Goal: Task Accomplishment & Management: Use online tool/utility

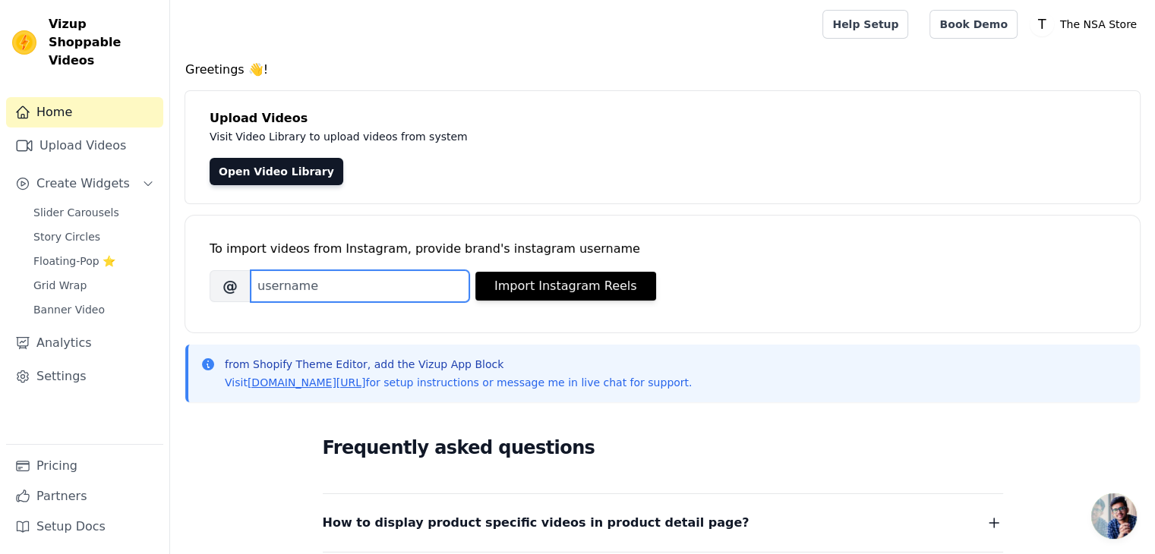
click at [357, 289] on input "Brand's Instagram Username" at bounding box center [360, 286] width 219 height 32
paste input "@getnsaofficial"
click at [267, 283] on input "@getnsaofficial" at bounding box center [360, 286] width 219 height 32
type input "getnsaofficial"
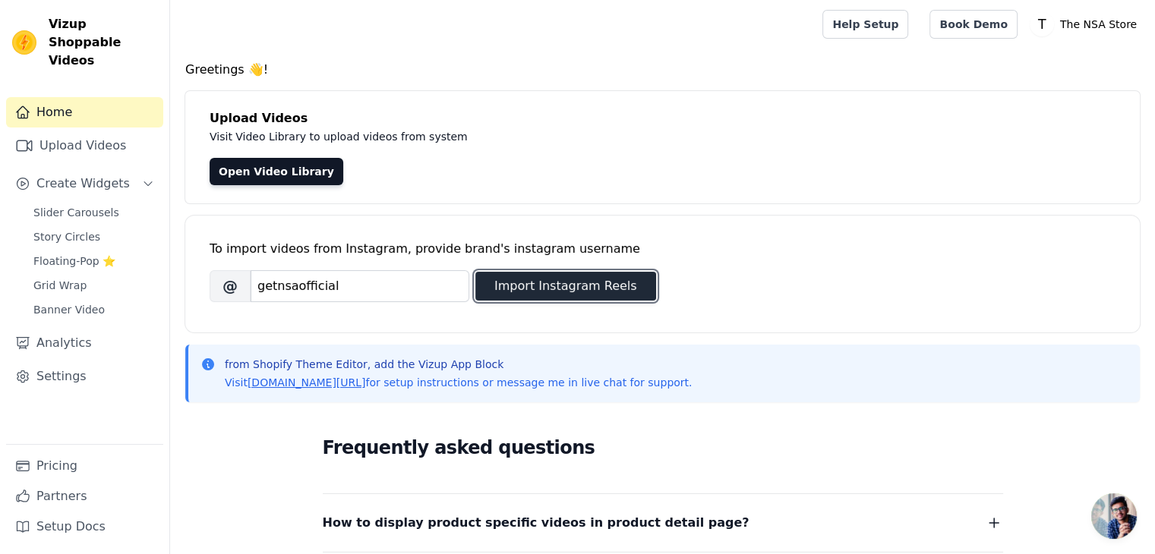
click at [568, 292] on button "Import Instagram Reels" at bounding box center [565, 286] width 181 height 29
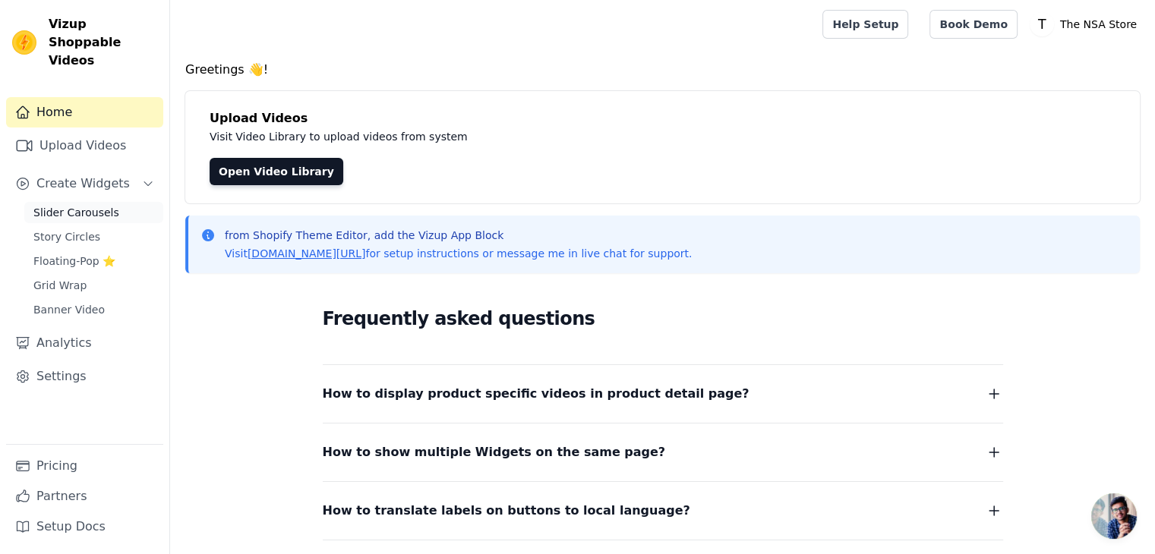
click at [84, 205] on span "Slider Carousels" at bounding box center [76, 212] width 86 height 15
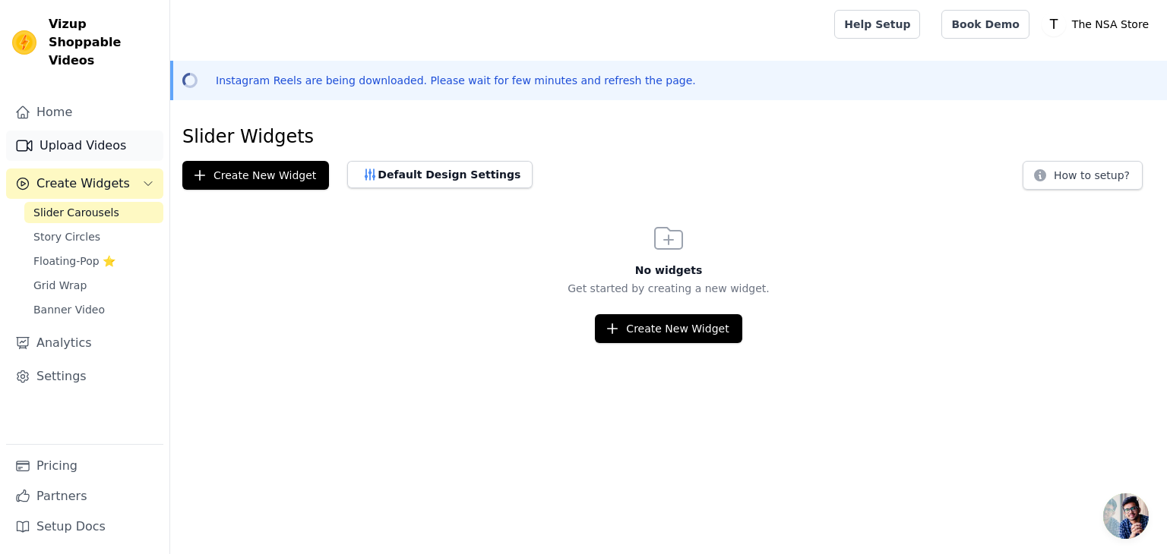
click at [82, 131] on link "Upload Videos" at bounding box center [84, 146] width 157 height 30
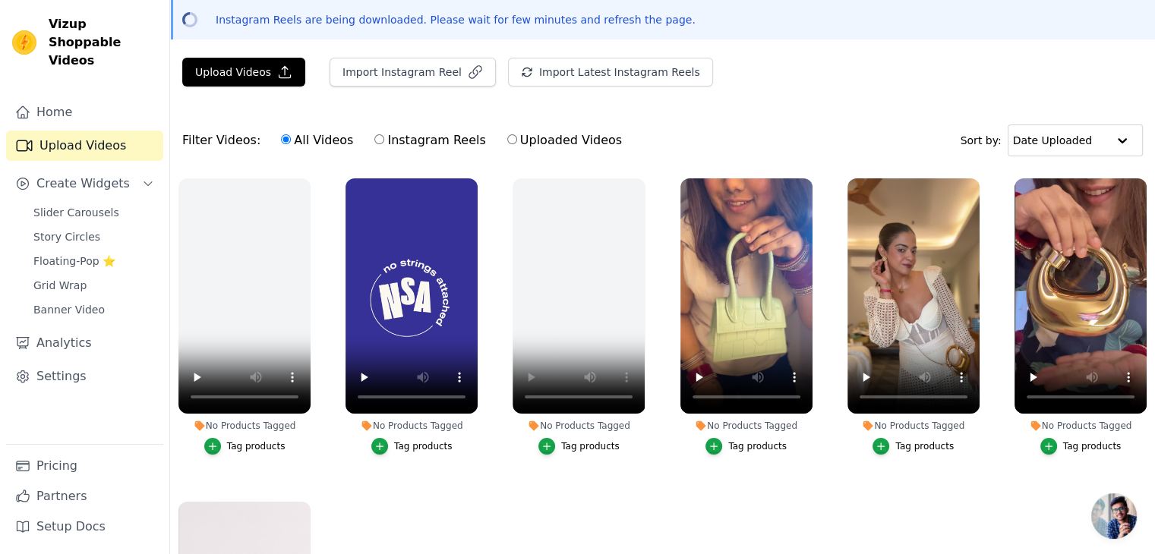
click at [737, 442] on div "Tag products" at bounding box center [757, 447] width 58 height 12
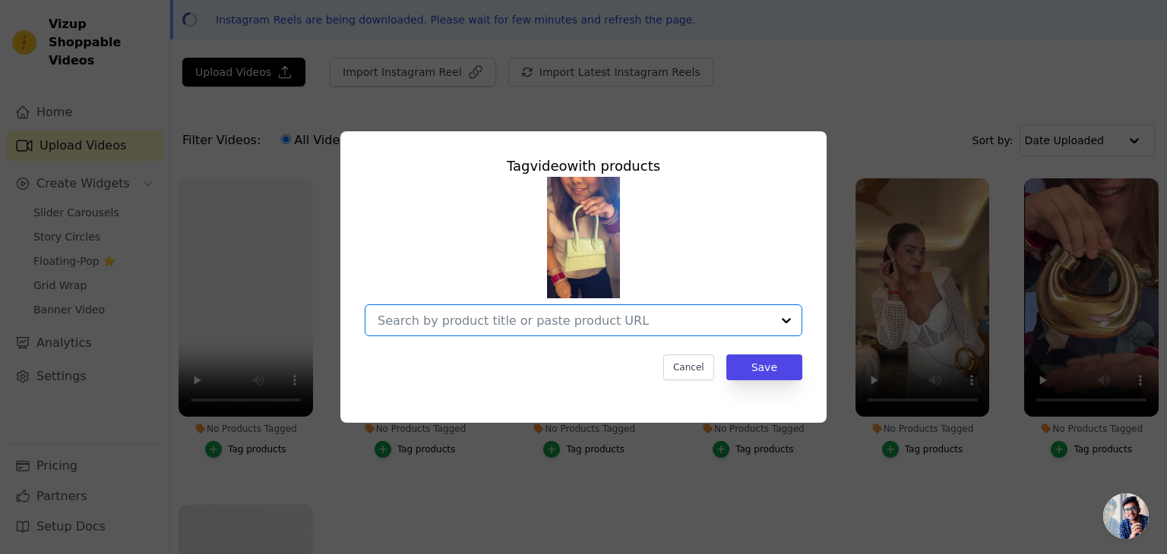
click at [594, 314] on input "No Products Tagged Tag video with products Option undefined, selected. Select i…" at bounding box center [573, 321] width 393 height 14
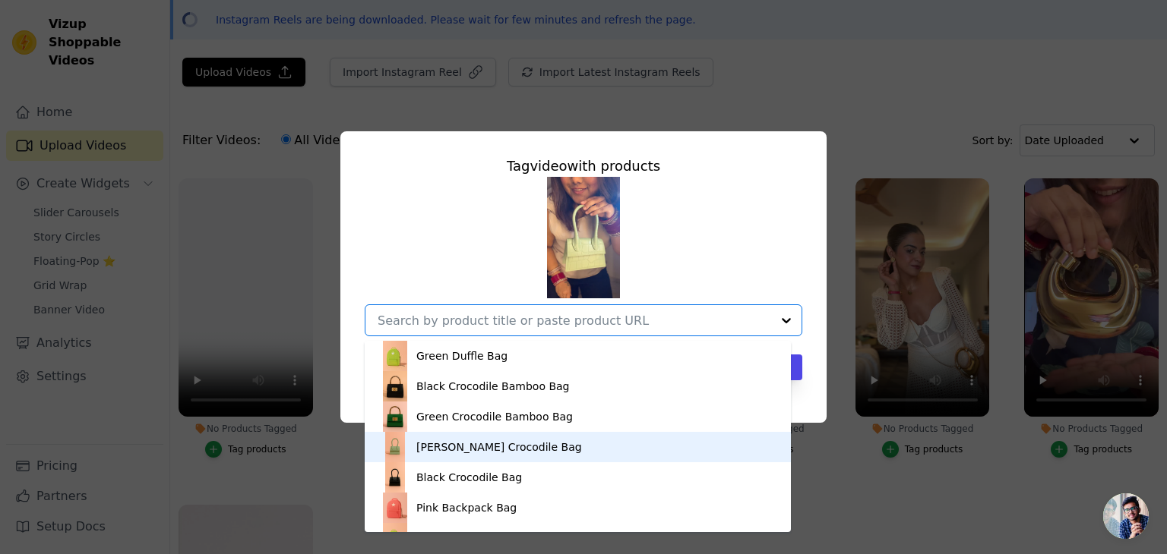
click at [497, 450] on div "[PERSON_NAME] Crocodile Bag" at bounding box center [499, 447] width 166 height 15
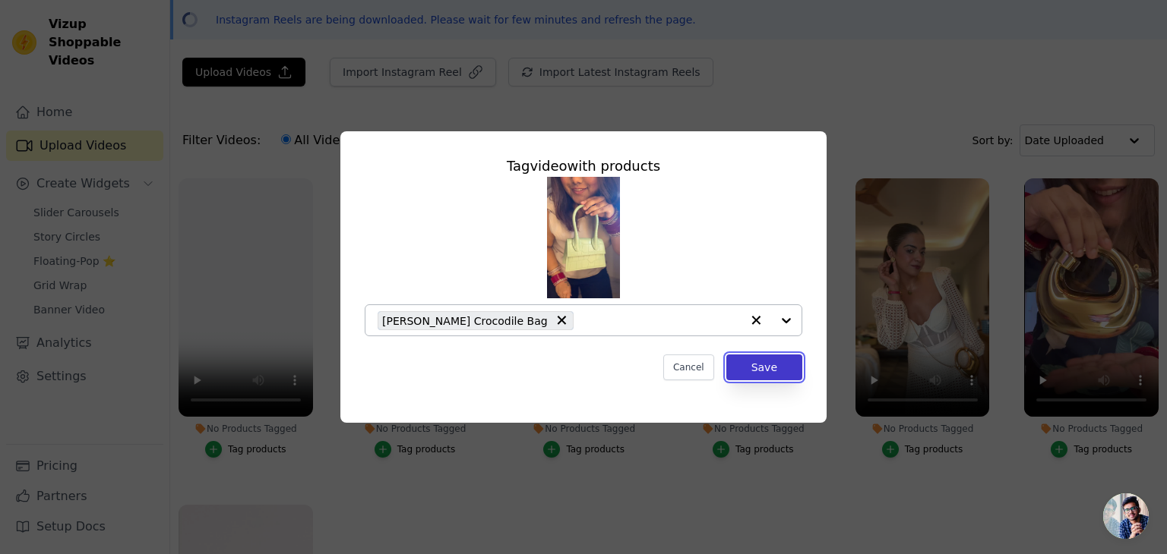
click at [776, 369] on button "Save" at bounding box center [764, 368] width 76 height 26
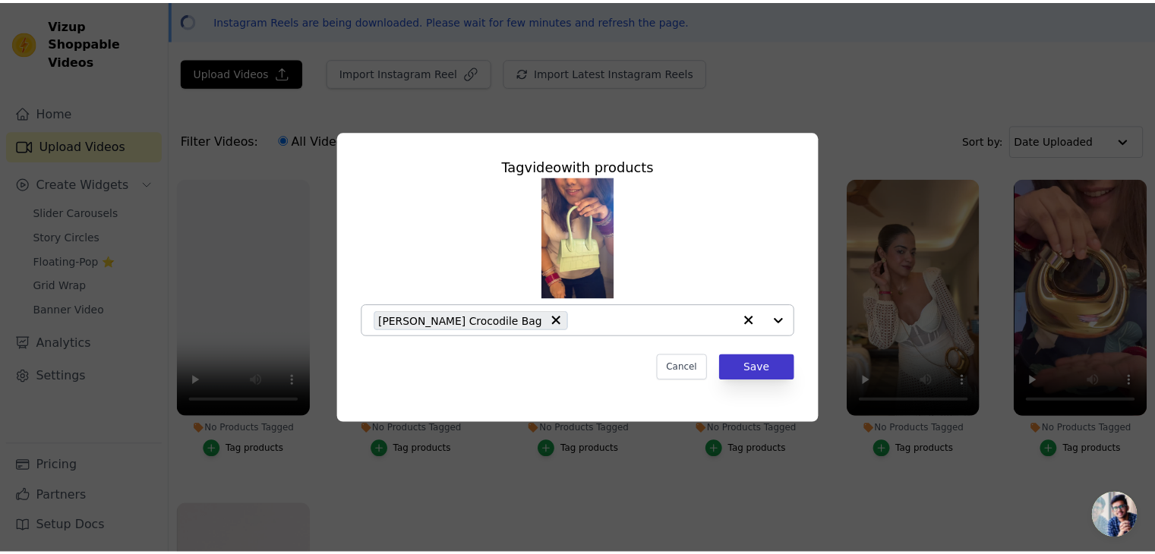
scroll to position [61, 0]
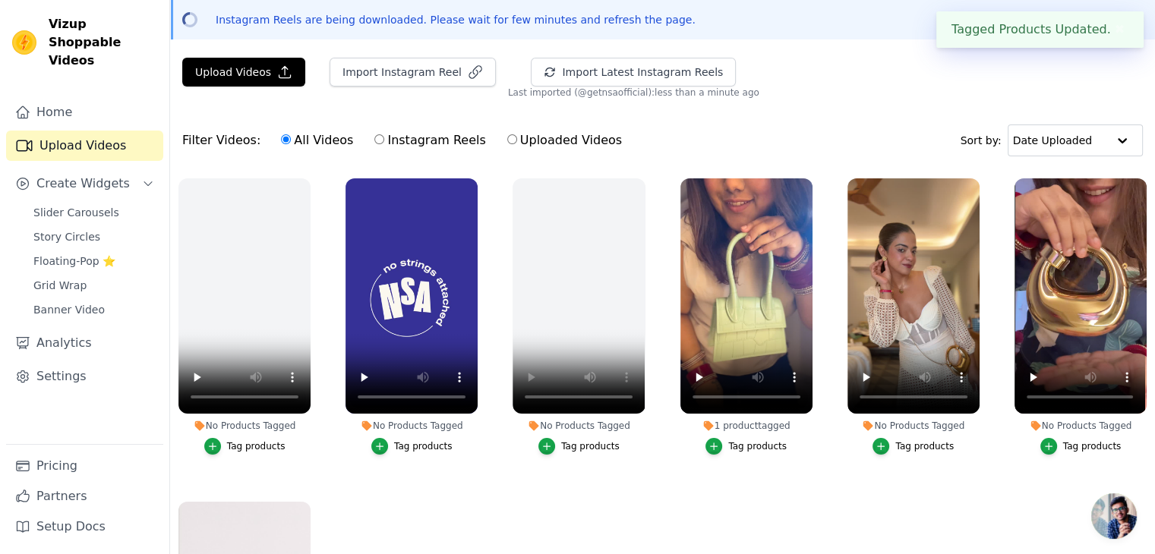
click at [924, 444] on div "Tag products" at bounding box center [924, 447] width 58 height 12
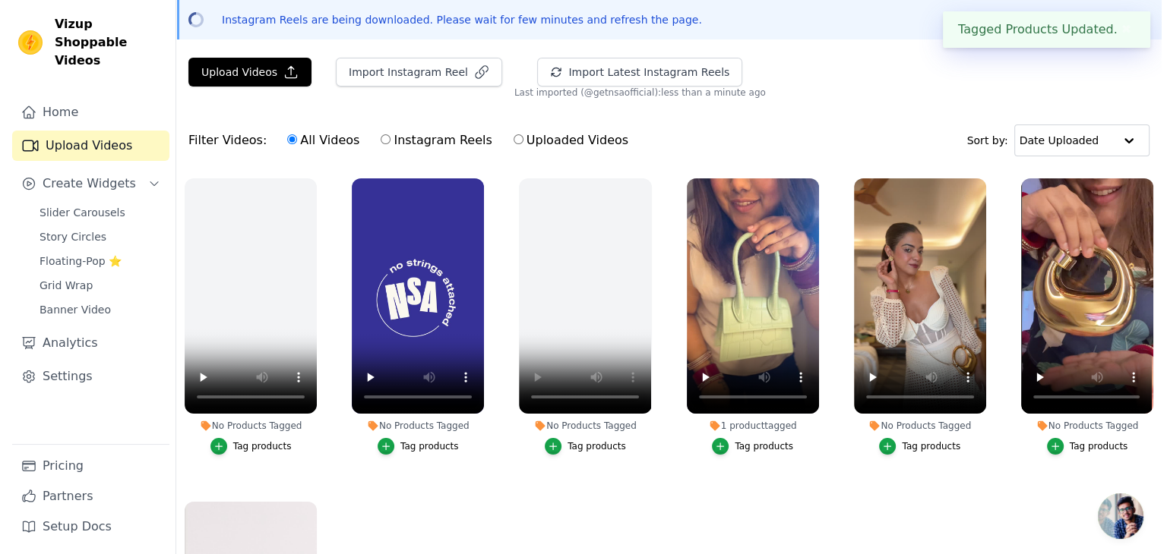
scroll to position [0, 0]
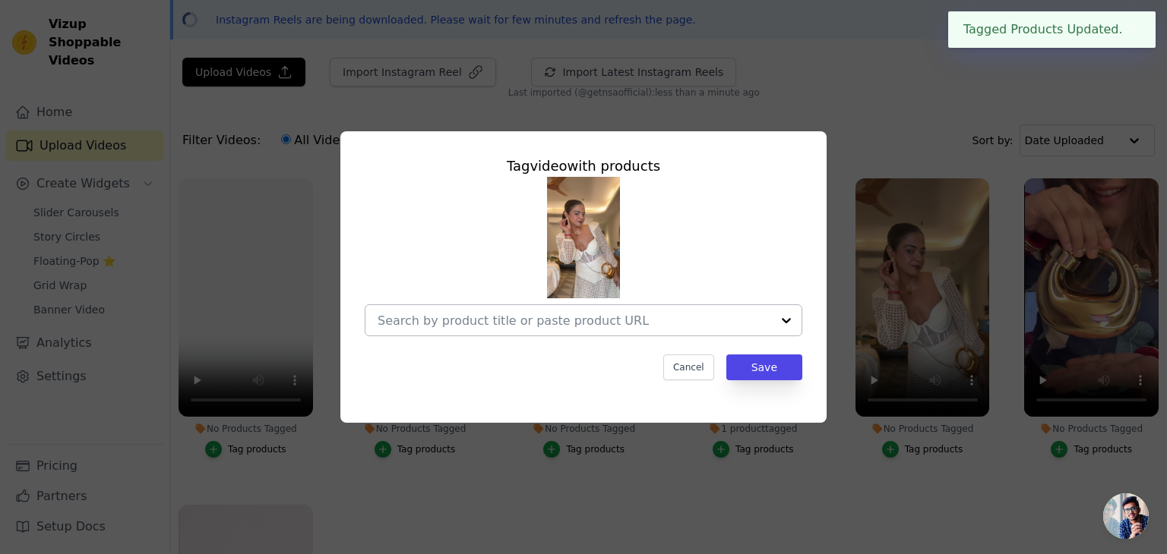
click at [586, 314] on input "No Products Tagged Tag video with products Cancel Save Tag products" at bounding box center [573, 321] width 393 height 14
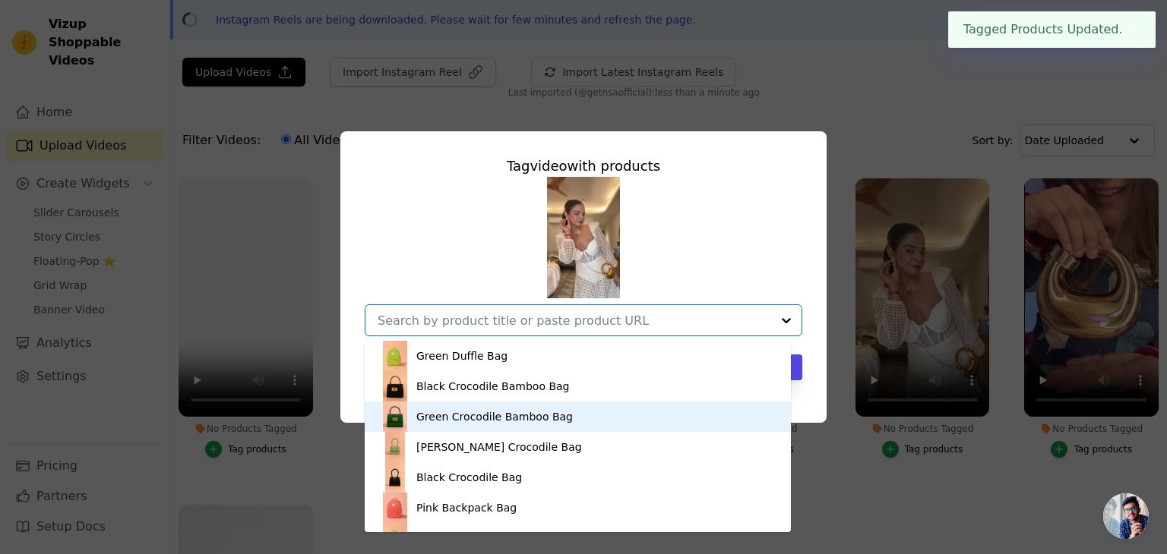
scroll to position [325, 0]
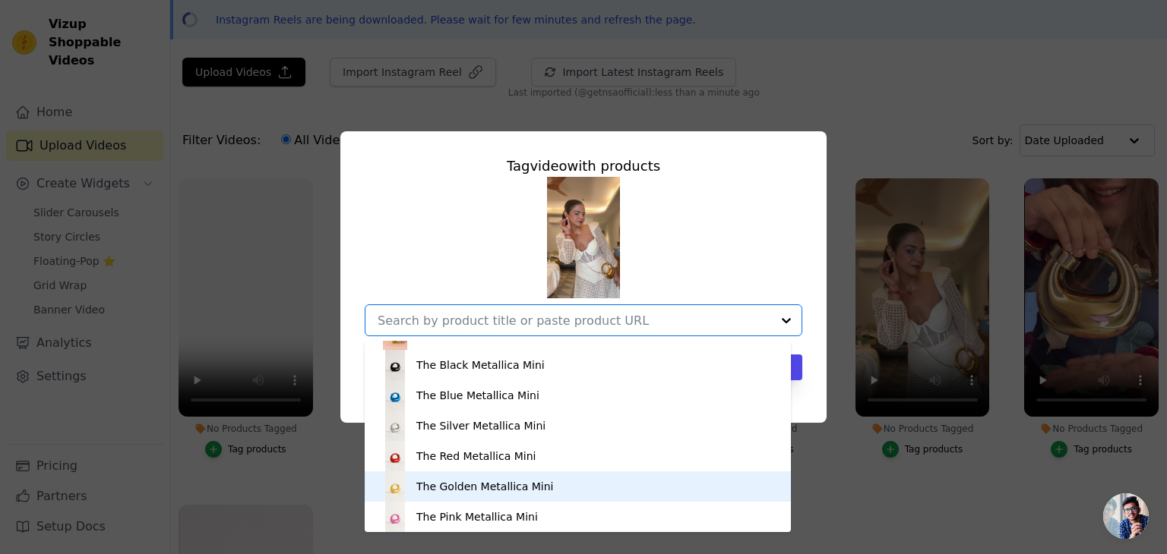
click at [522, 487] on div "The Golden Metallica Mini" at bounding box center [484, 486] width 137 height 15
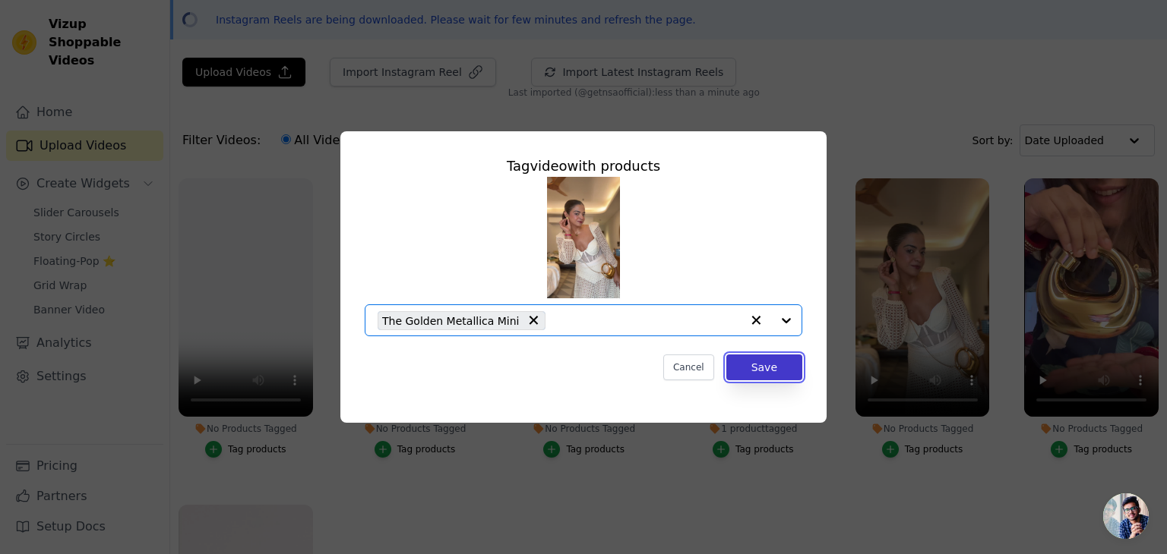
click at [789, 374] on button "Save" at bounding box center [764, 368] width 76 height 26
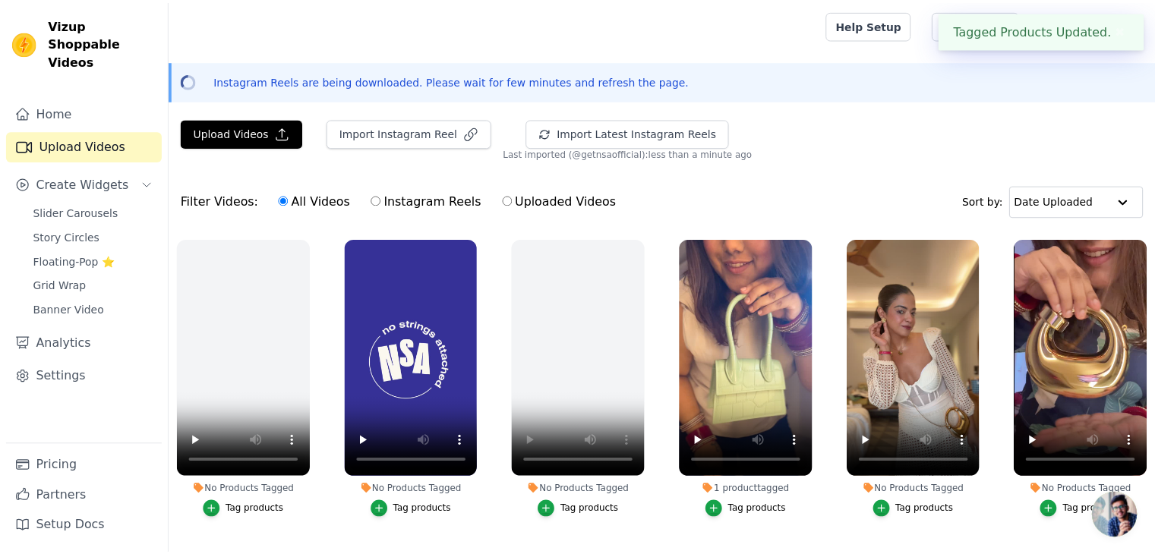
scroll to position [61, 0]
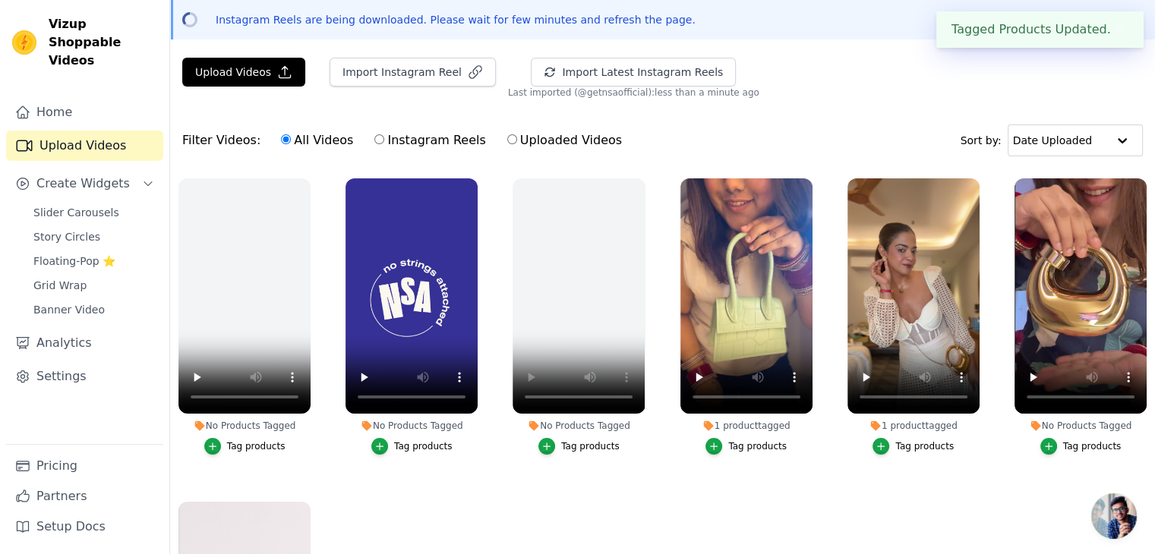
click at [1068, 445] on div "Tag products" at bounding box center [1092, 447] width 58 height 12
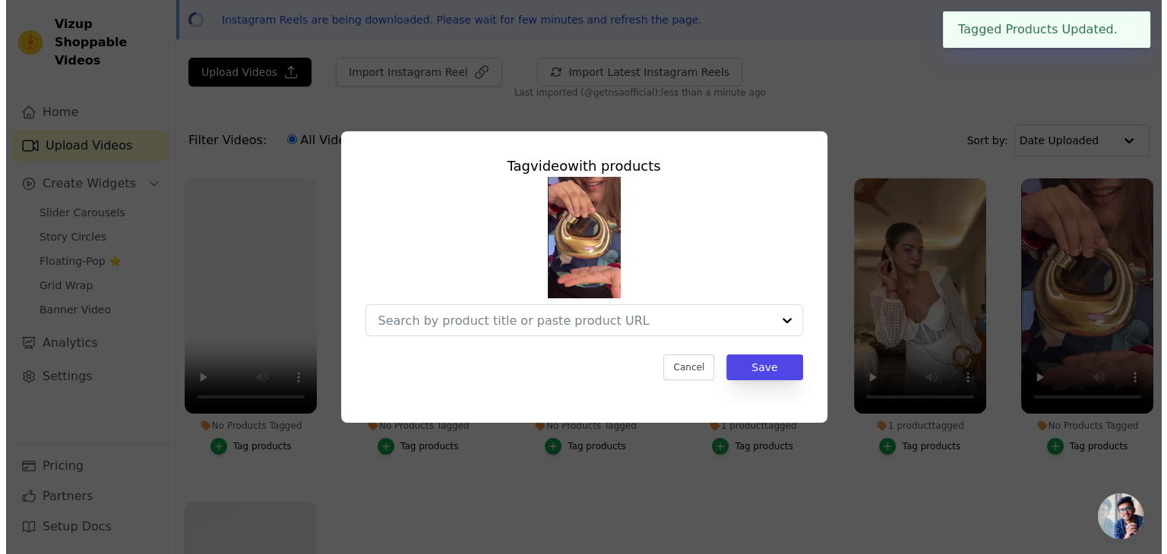
scroll to position [0, 0]
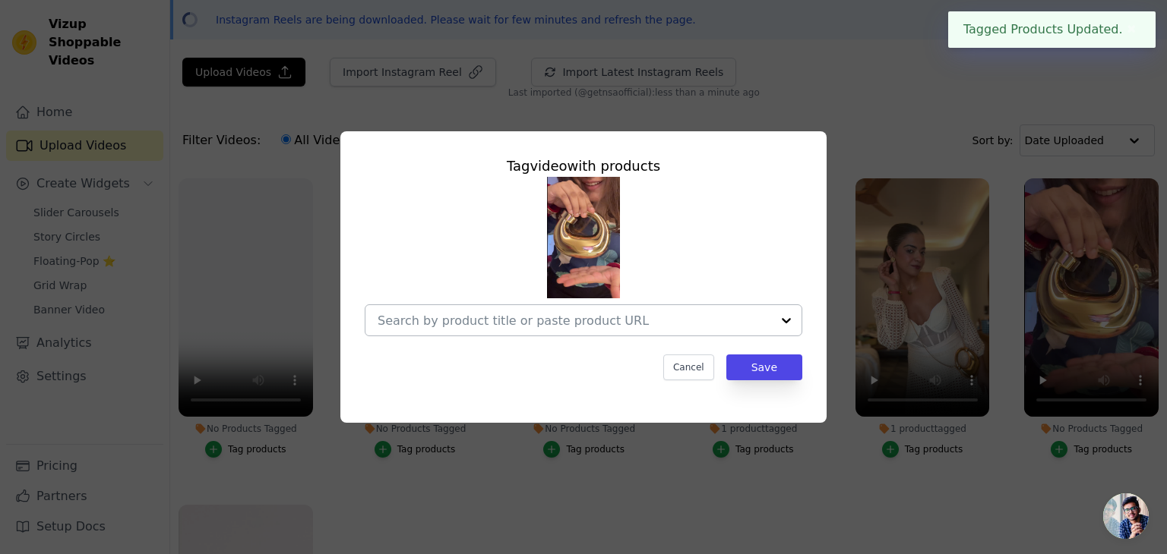
click at [607, 321] on input "No Products Tagged Tag video with products Cancel Save Tag products" at bounding box center [573, 321] width 393 height 14
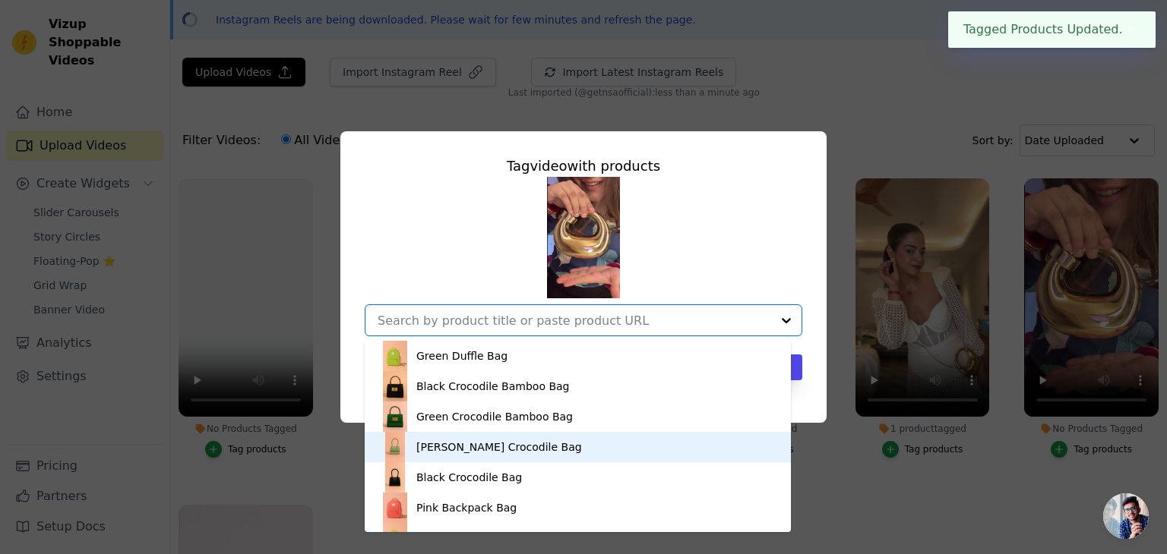
scroll to position [325, 0]
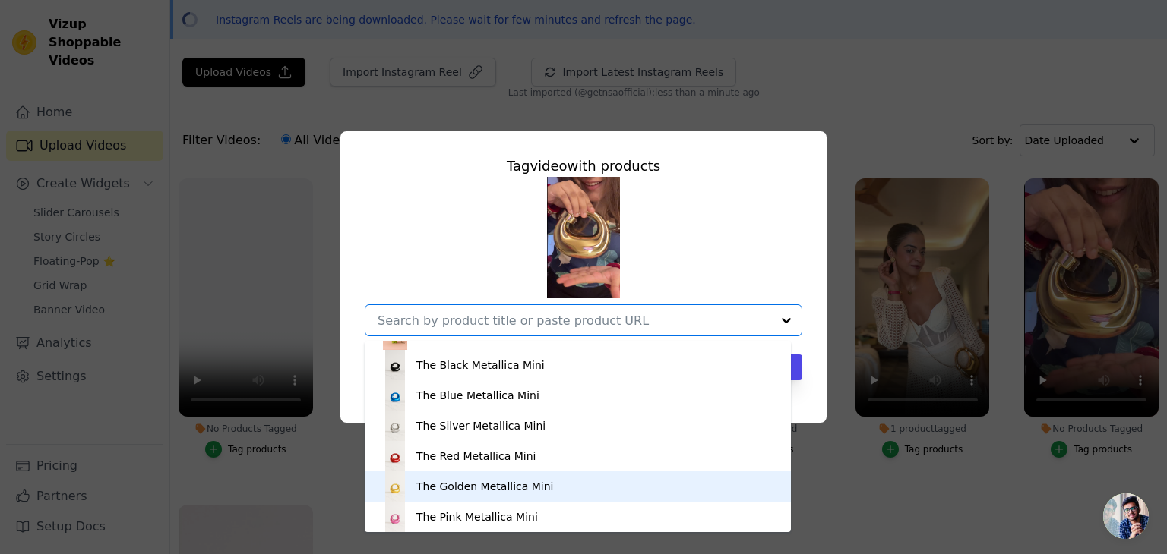
click at [500, 499] on div "The Golden Metallica Mini" at bounding box center [578, 487] width 396 height 30
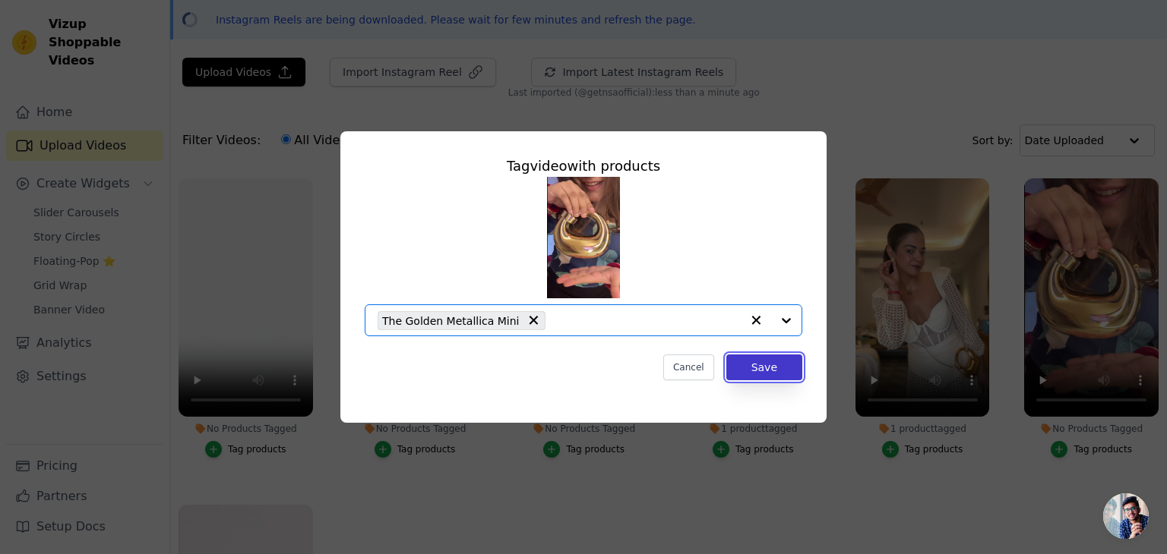
click at [766, 371] on button "Save" at bounding box center [764, 368] width 76 height 26
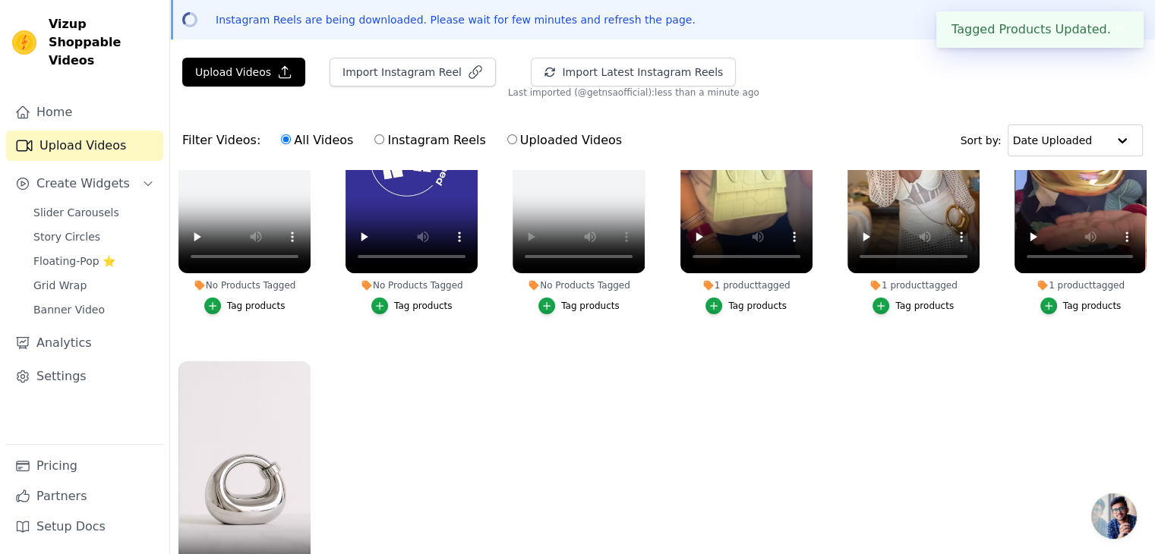
scroll to position [218, 0]
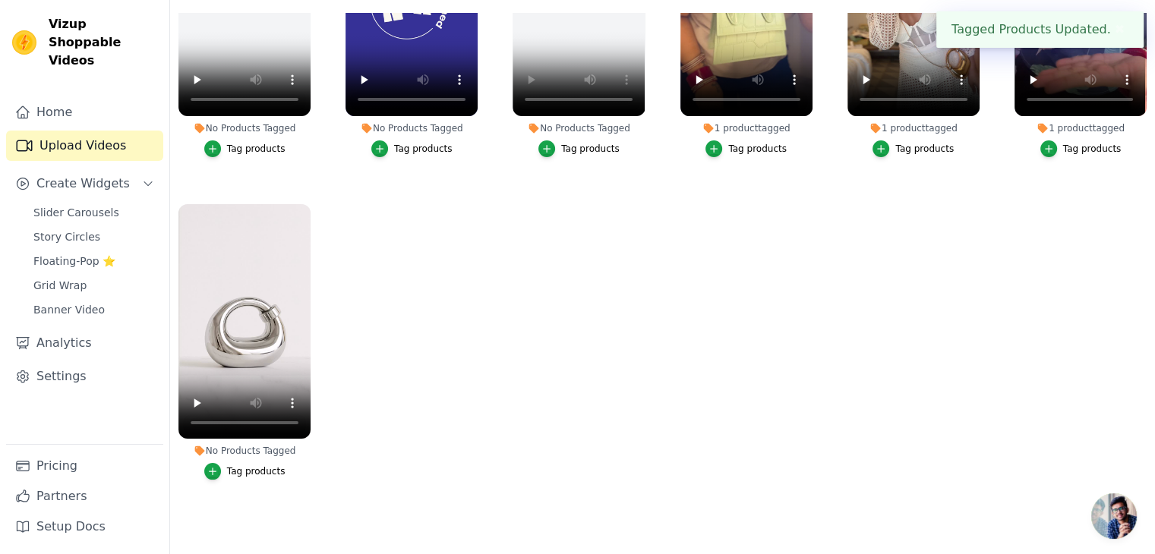
click at [251, 466] on div "Tag products" at bounding box center [256, 472] width 58 height 12
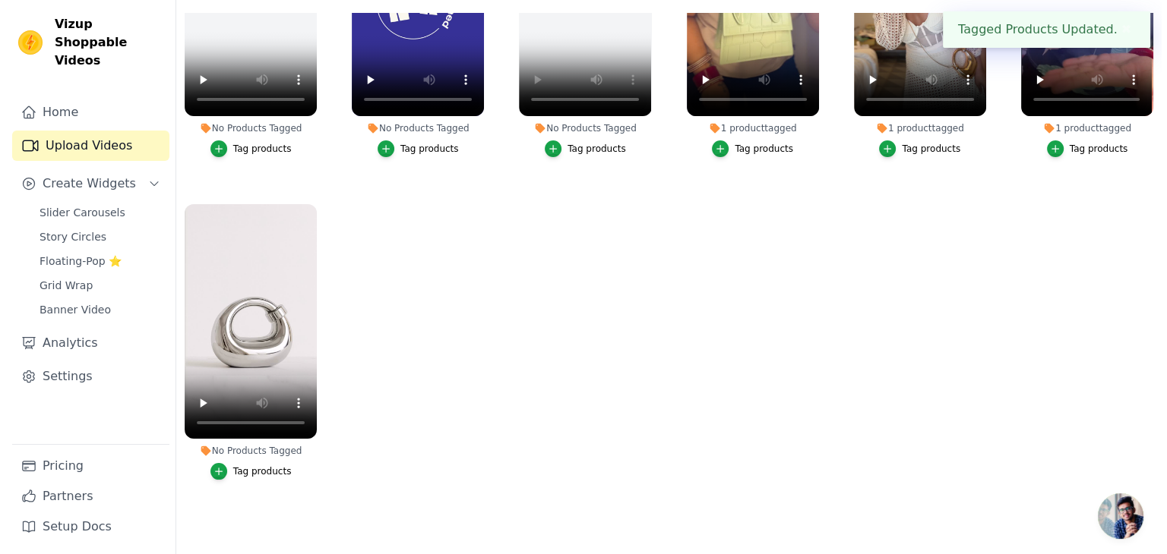
scroll to position [0, 0]
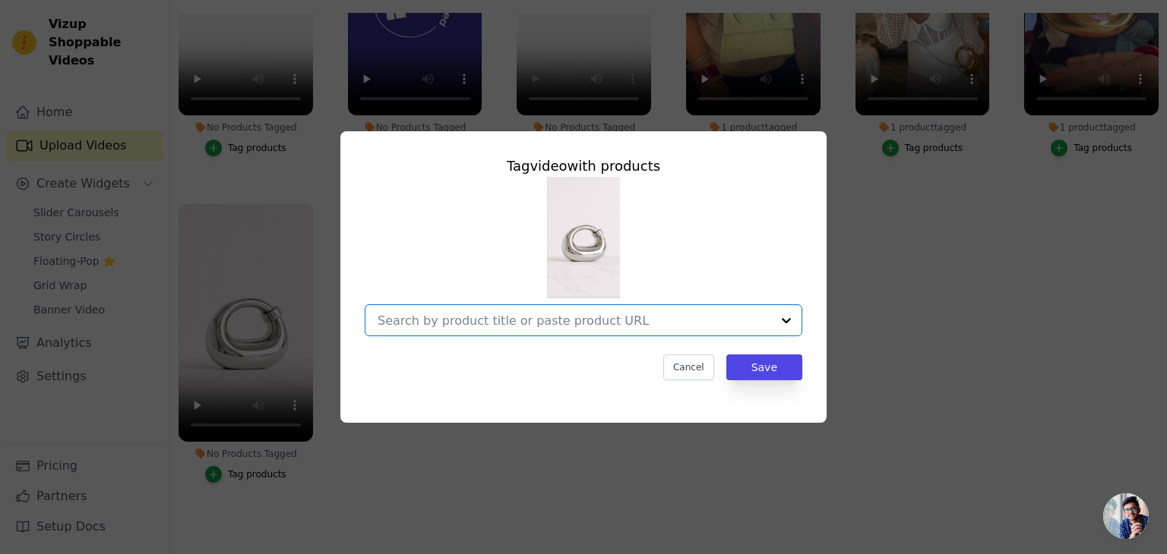
click at [545, 320] on input "No Products Tagged Tag video with products Option undefined, selected. Select i…" at bounding box center [573, 321] width 393 height 14
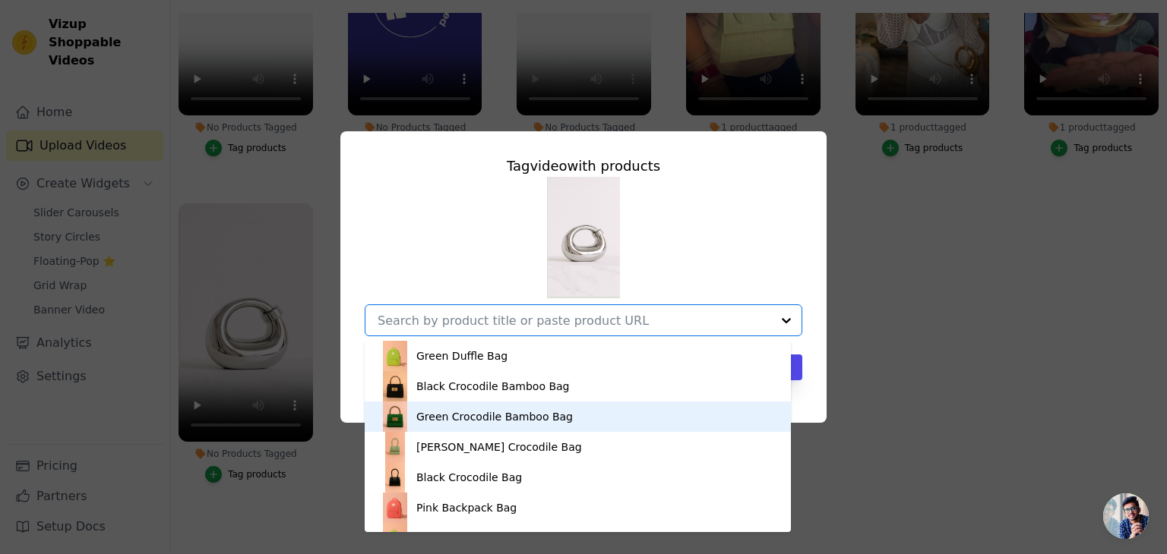
scroll to position [325, 0]
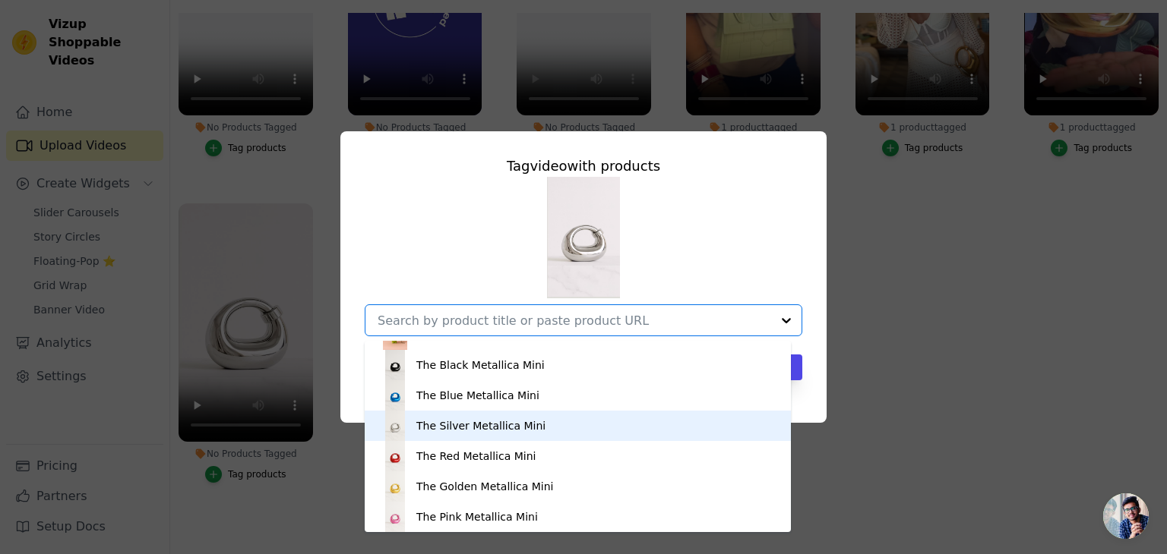
click at [492, 428] on div "The Silver Metallica Mini" at bounding box center [480, 425] width 129 height 15
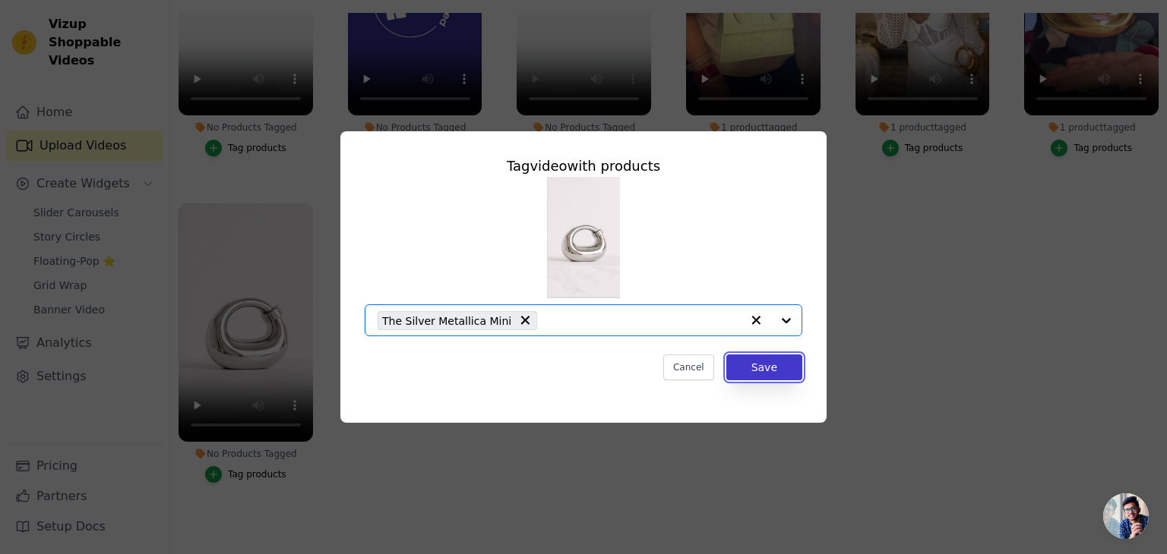
click at [763, 362] on button "Save" at bounding box center [764, 368] width 76 height 26
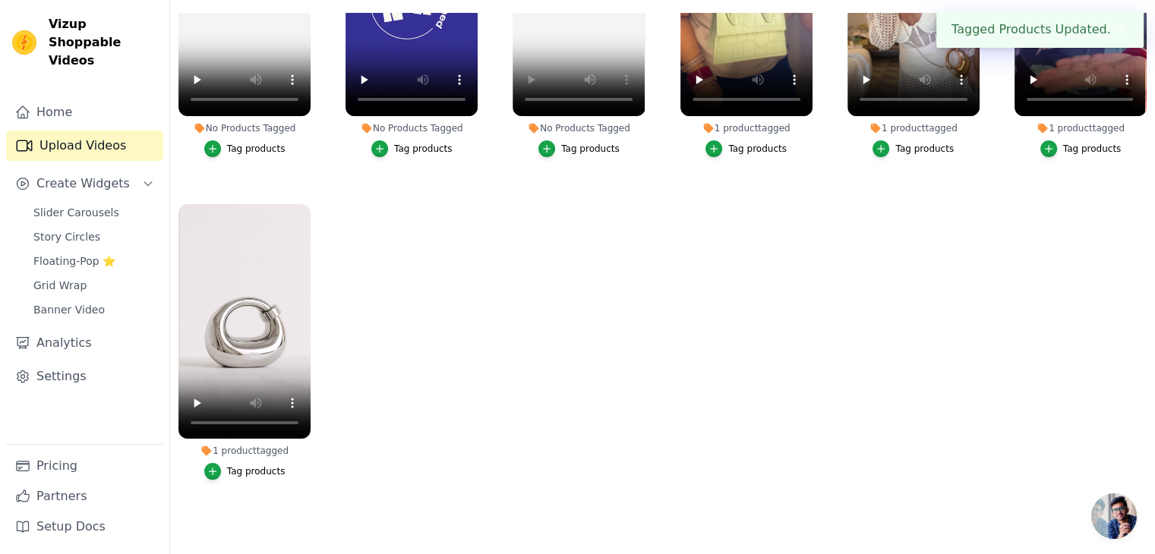
scroll to position [0, 0]
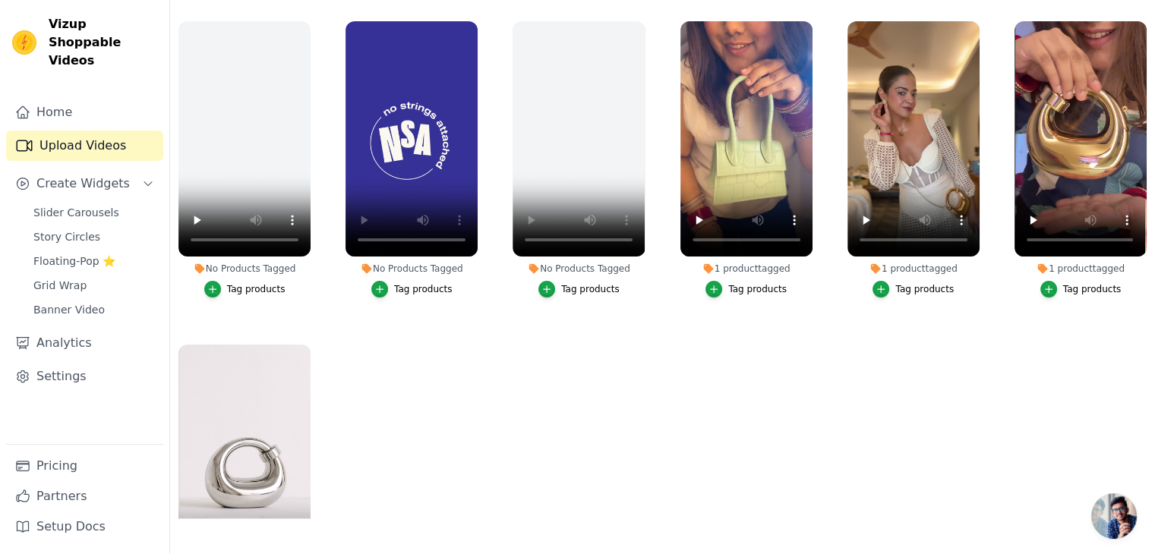
click at [399, 286] on div "Tag products" at bounding box center [423, 289] width 58 height 12
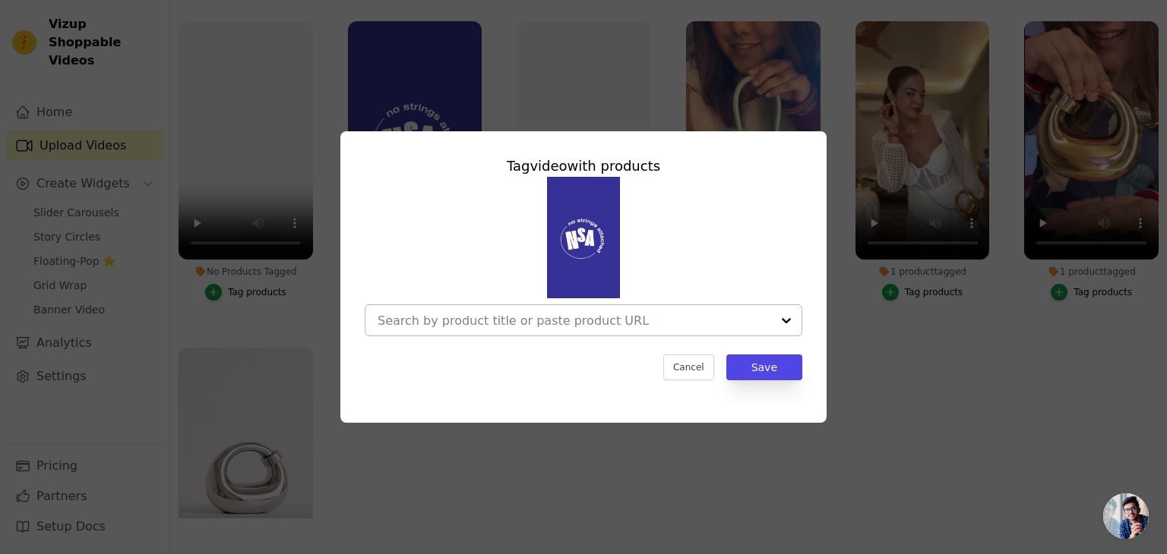
click at [550, 314] on input "No Products Tagged Tag video with products Cancel Save Tag products" at bounding box center [573, 321] width 393 height 14
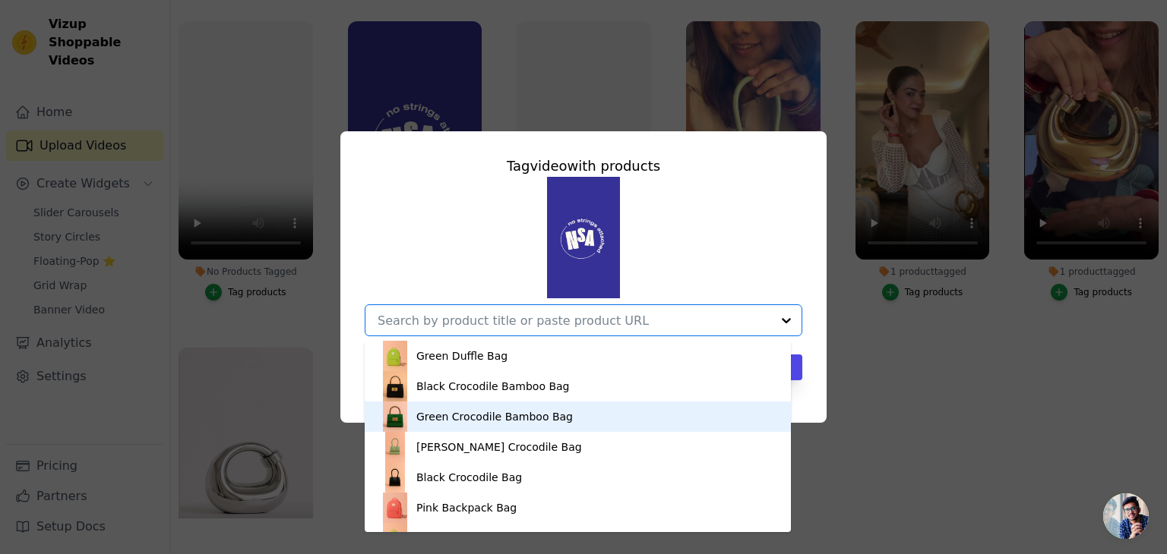
click at [497, 422] on div "Green Crocodile Bamboo Bag" at bounding box center [494, 416] width 156 height 15
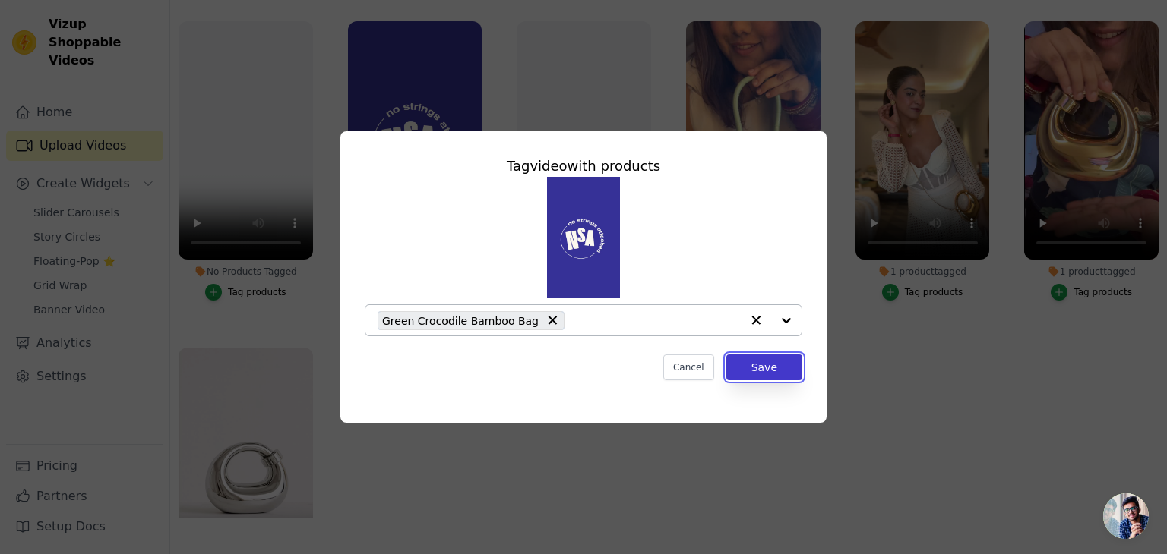
click at [774, 362] on button "Save" at bounding box center [764, 368] width 76 height 26
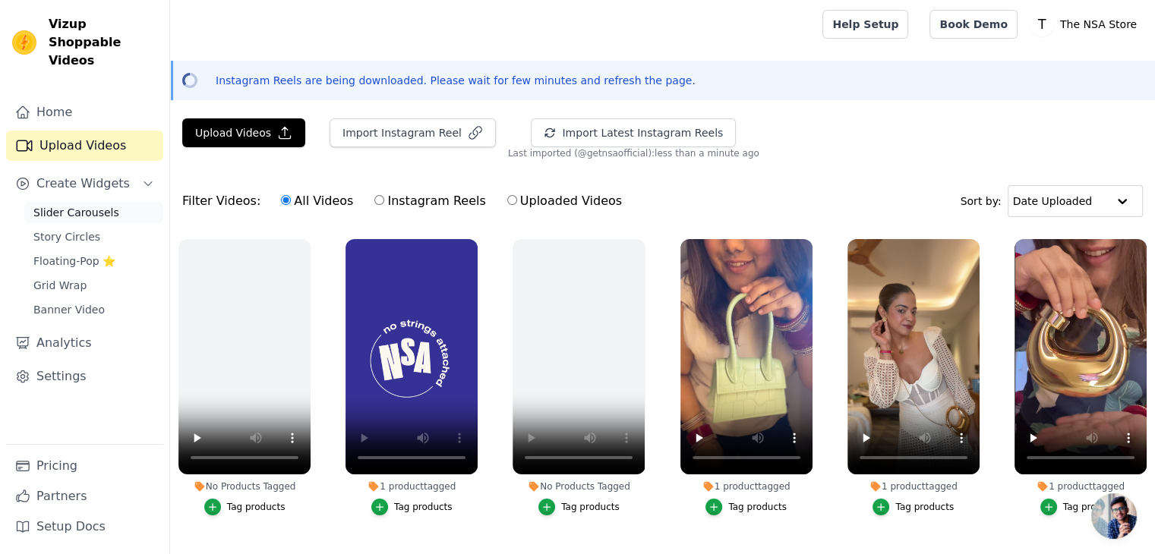
click at [103, 205] on span "Slider Carousels" at bounding box center [76, 212] width 86 height 15
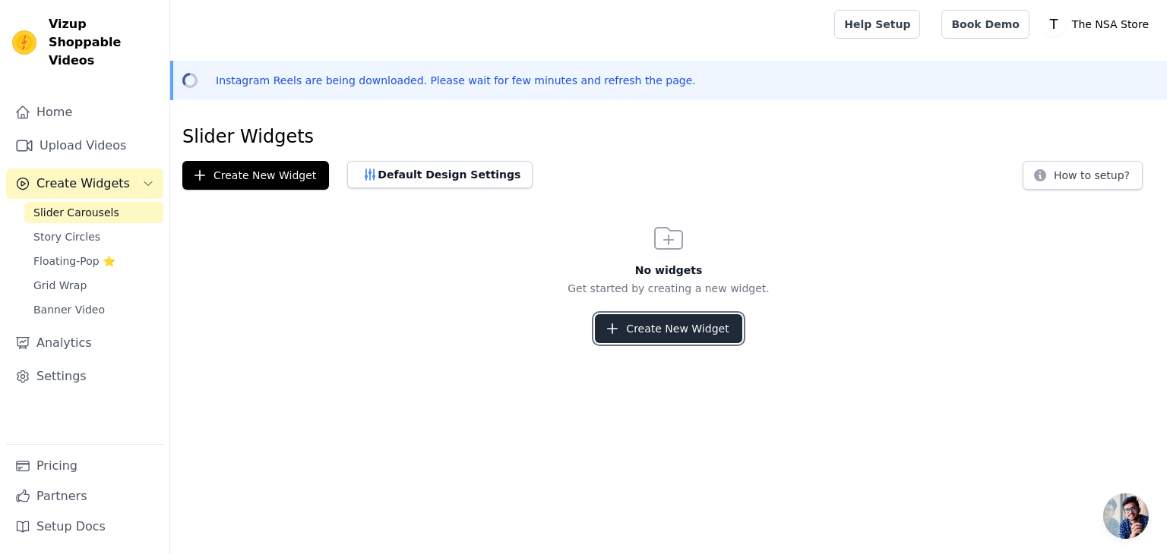
click at [624, 339] on button "Create New Widget" at bounding box center [668, 328] width 147 height 29
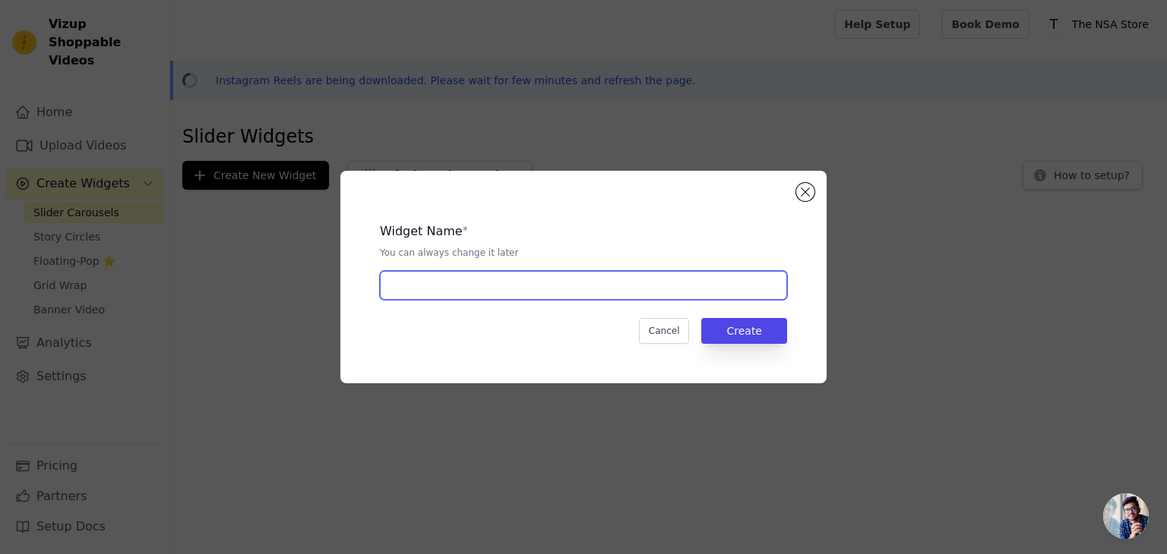
click at [553, 292] on input "text" at bounding box center [583, 285] width 407 height 29
type input "slider"
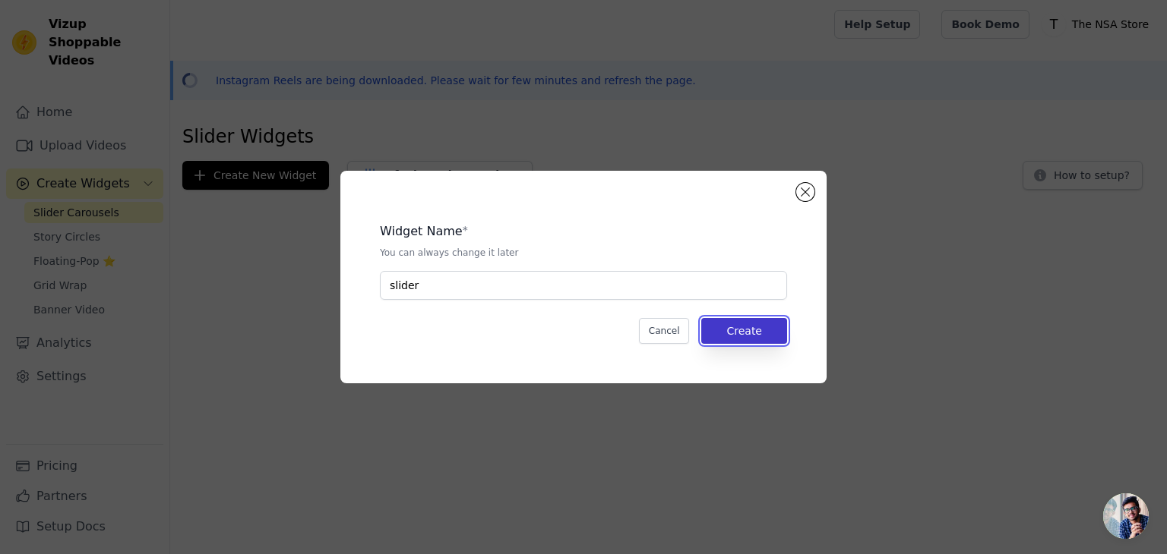
click at [757, 330] on button "Create" at bounding box center [744, 331] width 86 height 26
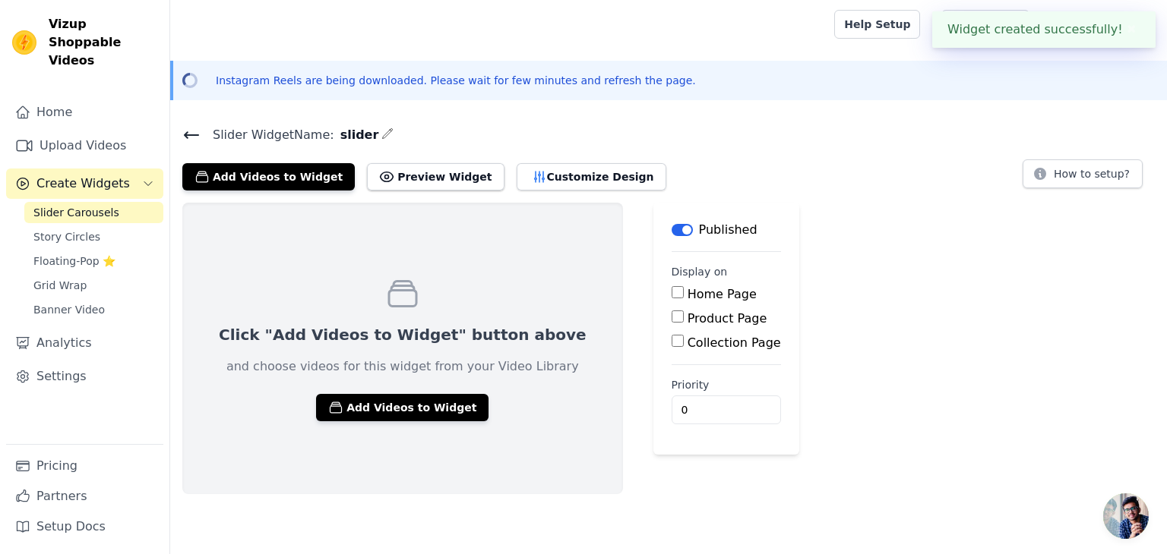
click at [671, 296] on input "Home Page" at bounding box center [677, 292] width 12 height 12
checkbox input "true"
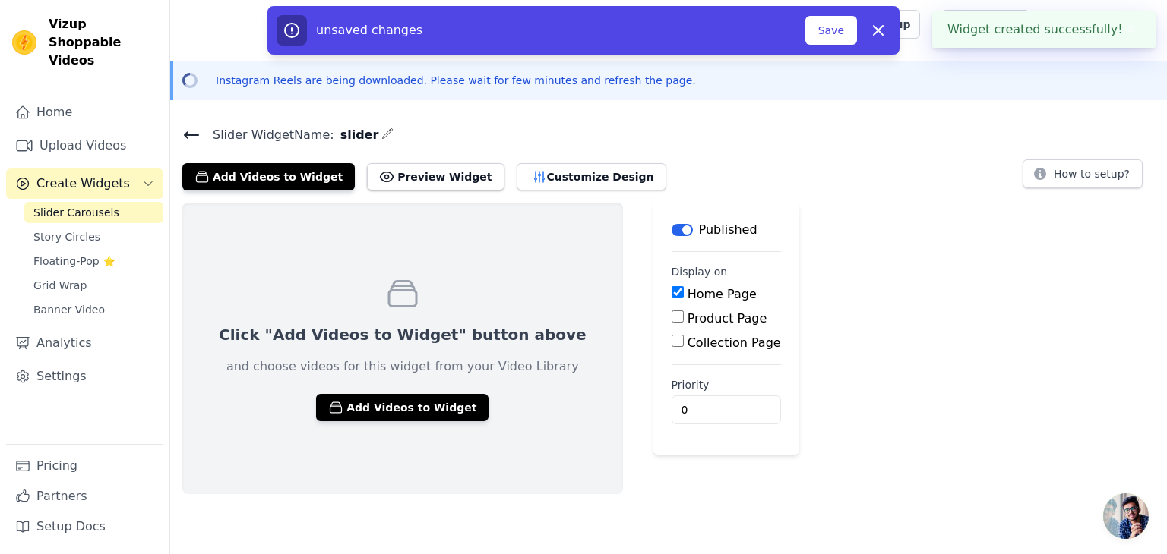
click at [671, 316] on input "Product Page" at bounding box center [677, 317] width 12 height 12
checkbox input "true"
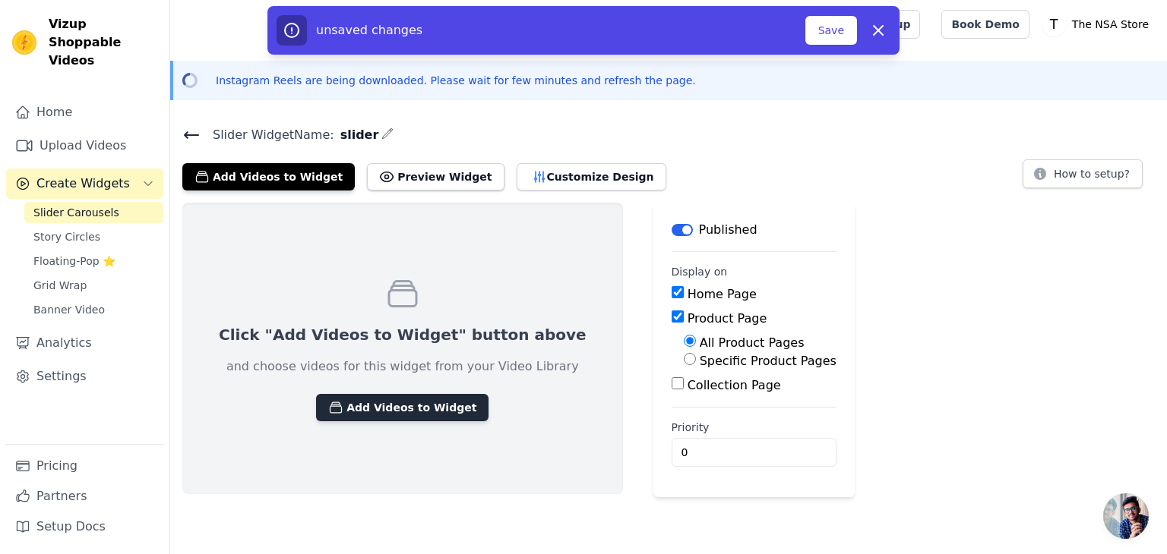
click at [387, 404] on button "Add Videos to Widget" at bounding box center [402, 407] width 172 height 27
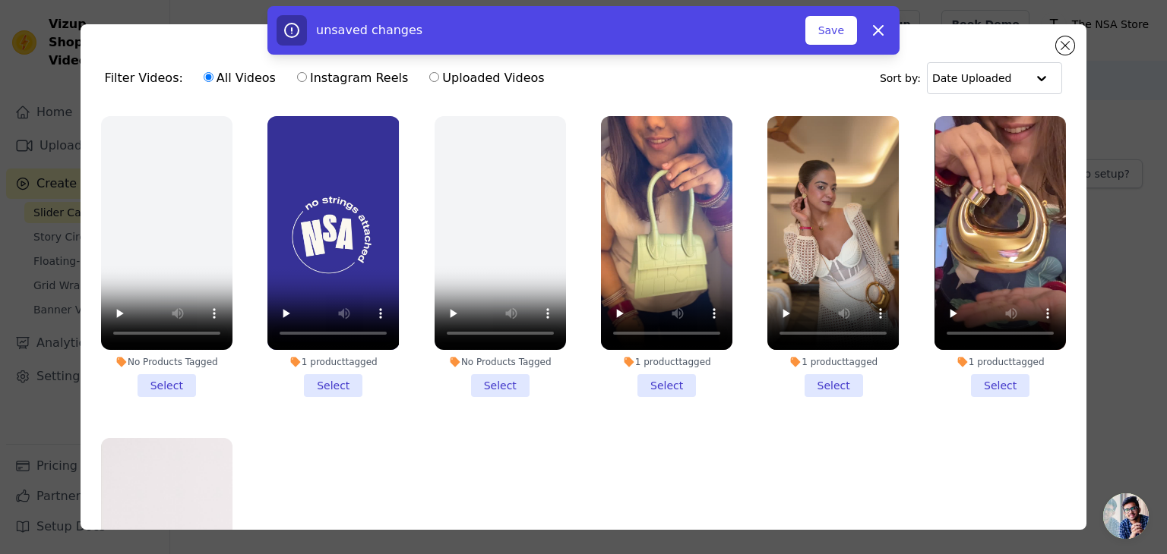
click at [657, 377] on li "1 product tagged Select" at bounding box center [666, 256] width 131 height 281
click at [0, 0] on input "1 product tagged Select" at bounding box center [0, 0] width 0 height 0
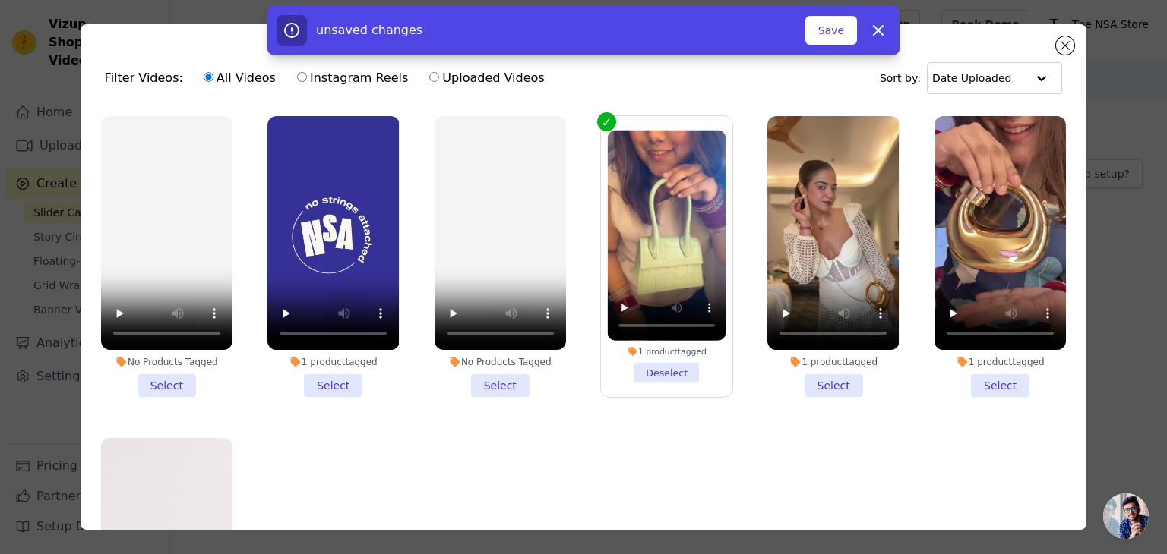
click at [812, 371] on li "1 product tagged Select" at bounding box center [832, 256] width 131 height 281
click at [0, 0] on input "1 product tagged Select" at bounding box center [0, 0] width 0 height 0
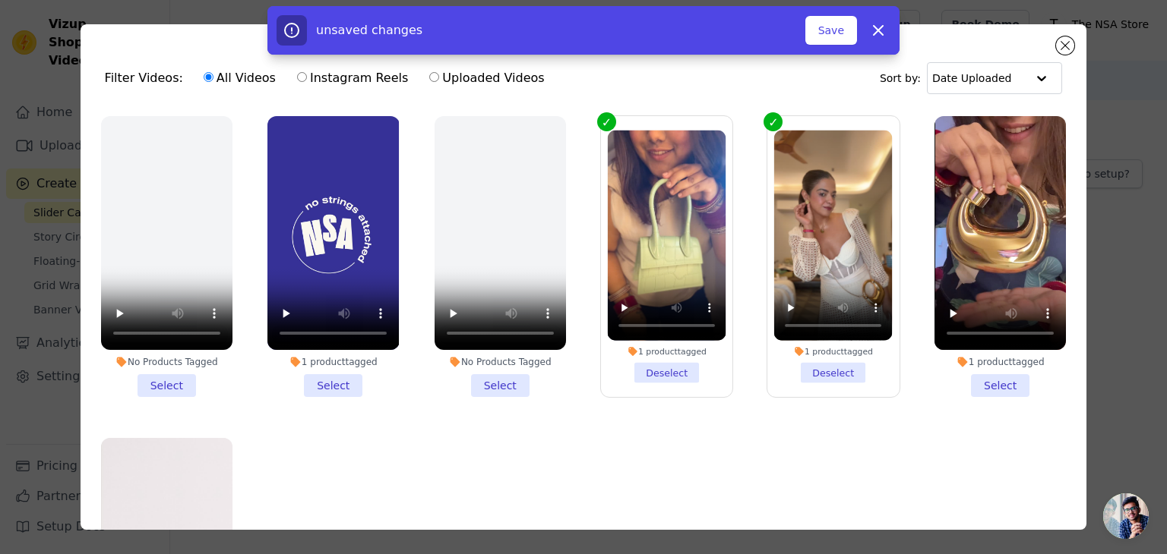
click at [975, 372] on li "1 product tagged Select" at bounding box center [999, 256] width 131 height 281
click at [0, 0] on input "1 product tagged Select" at bounding box center [0, 0] width 0 height 0
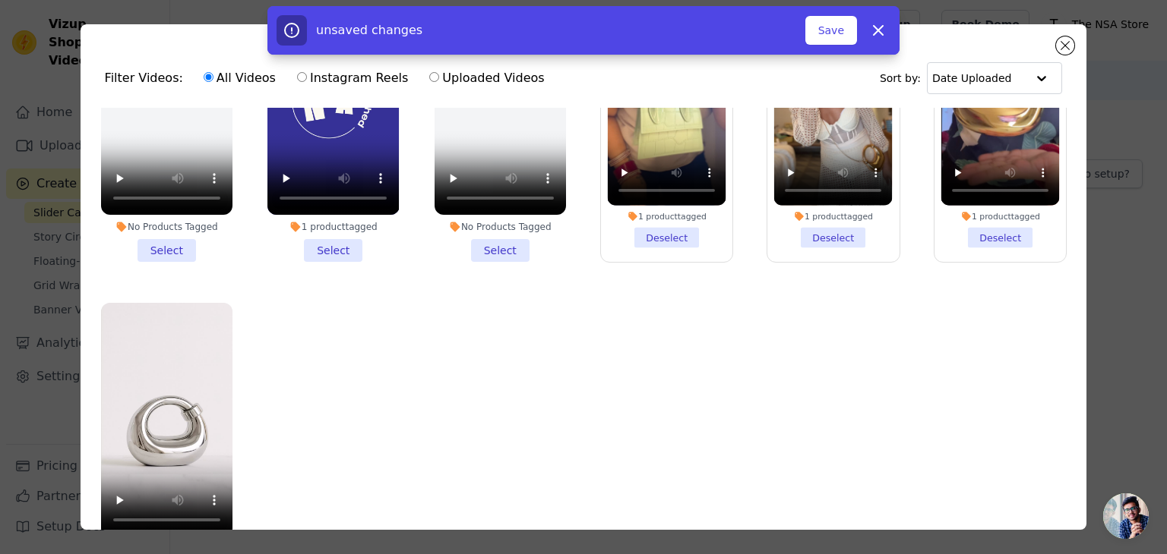
scroll to position [131, 0]
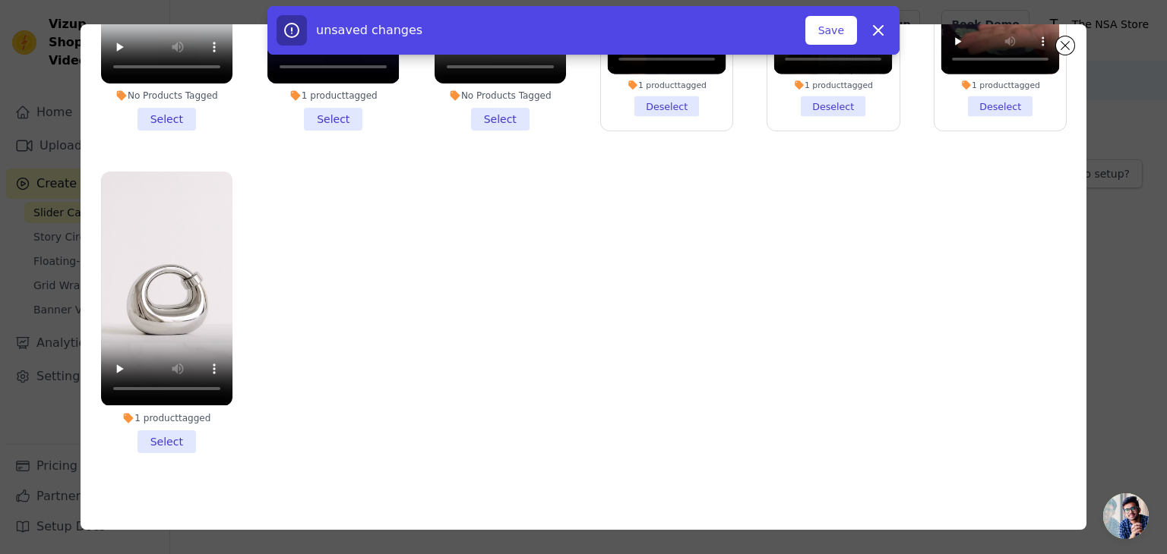
click at [164, 431] on li "1 product tagged Select" at bounding box center [166, 312] width 131 height 281
click at [0, 0] on input "1 product tagged Select" at bounding box center [0, 0] width 0 height 0
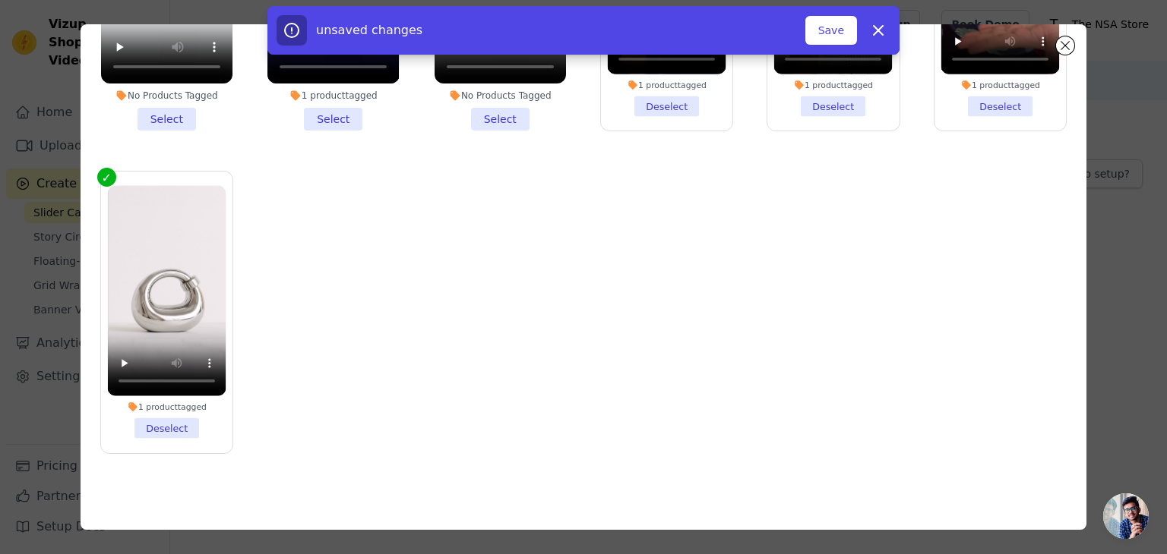
scroll to position [0, 0]
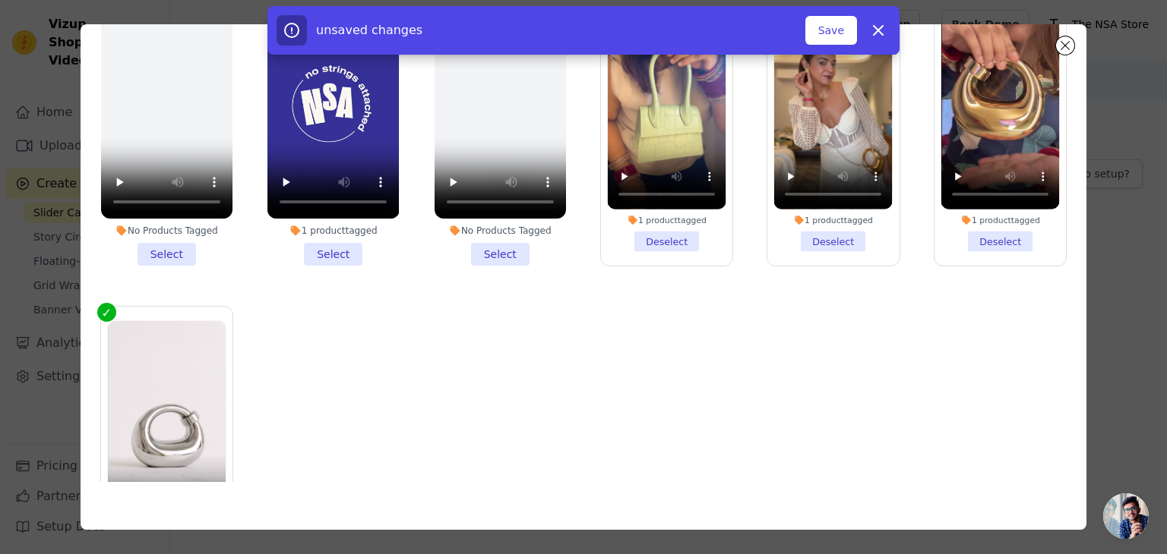
click at [325, 242] on li "1 product tagged Select" at bounding box center [332, 125] width 131 height 281
click at [0, 0] on input "1 product tagged Select" at bounding box center [0, 0] width 0 height 0
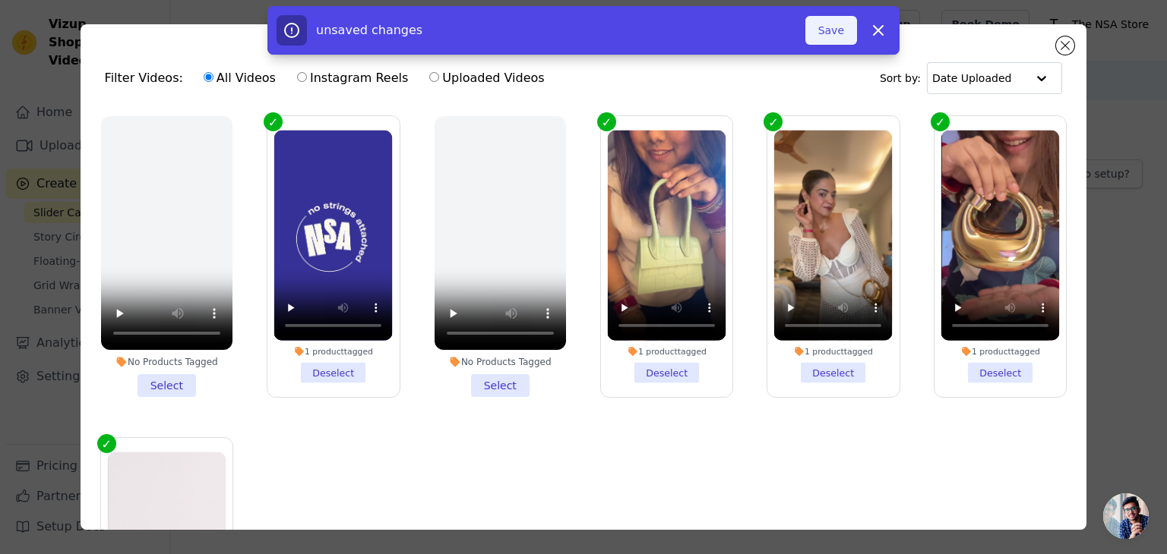
click at [826, 31] on button "Save" at bounding box center [831, 30] width 52 height 29
click at [803, 31] on button "Add To Widget" at bounding box center [806, 30] width 102 height 29
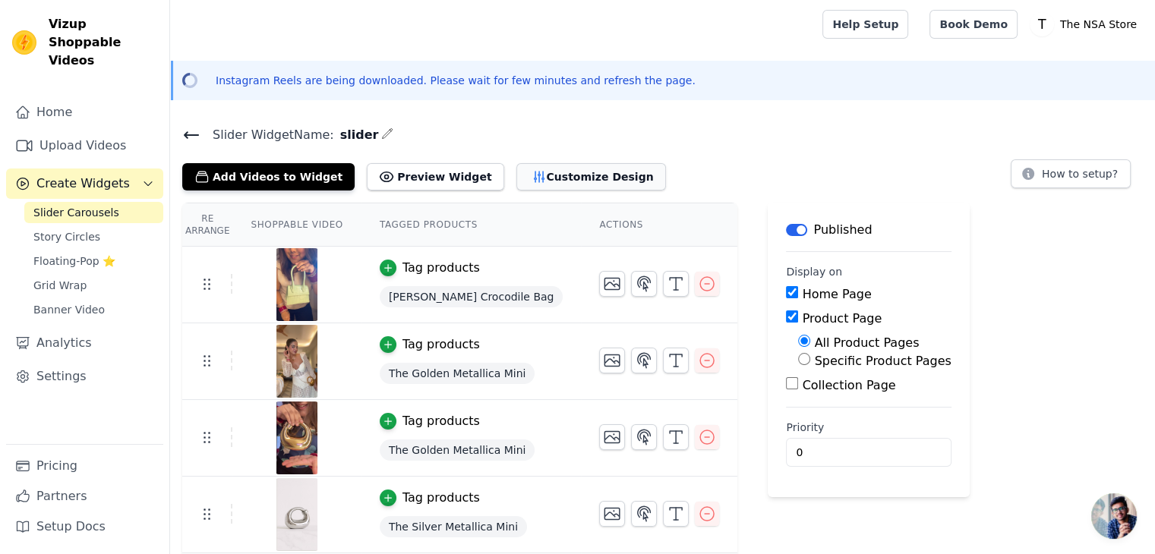
click at [516, 174] on button "Customize Design" at bounding box center [591, 176] width 150 height 27
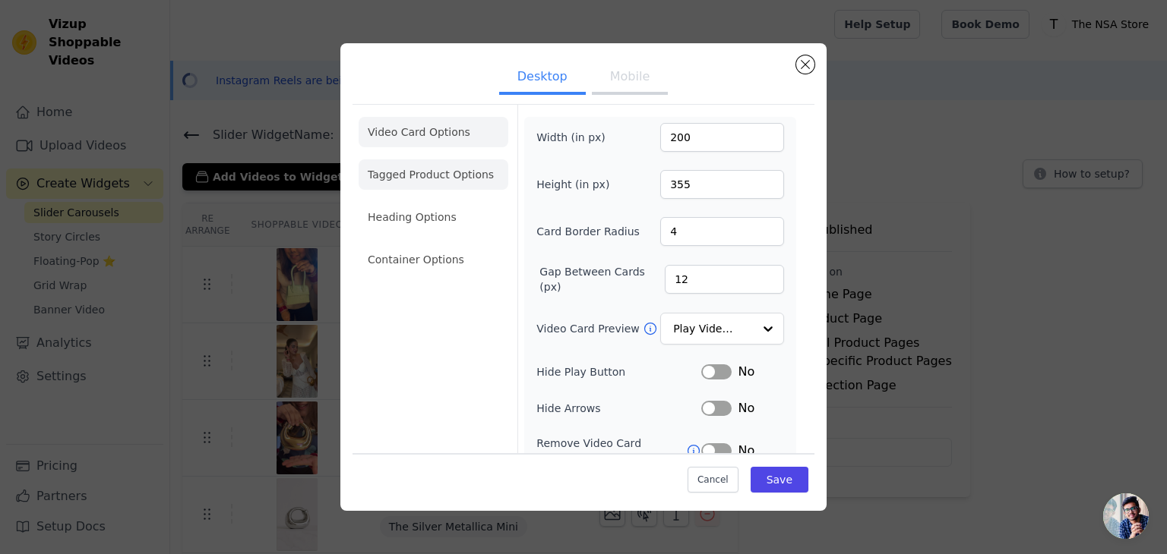
click at [422, 172] on li "Tagged Product Options" at bounding box center [433, 174] width 150 height 30
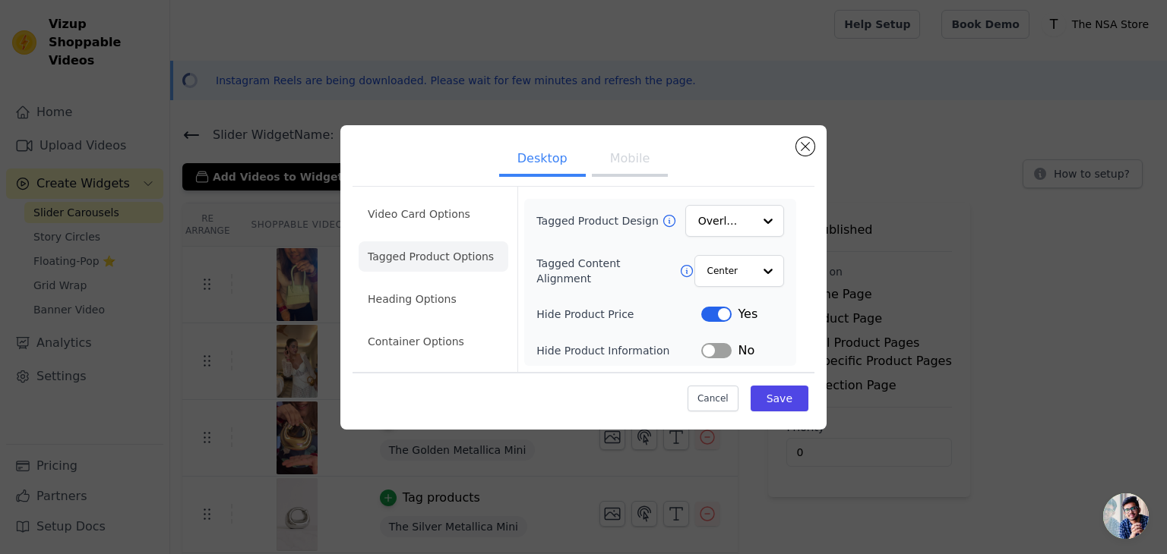
click at [623, 172] on button "Mobile" at bounding box center [630, 160] width 76 height 33
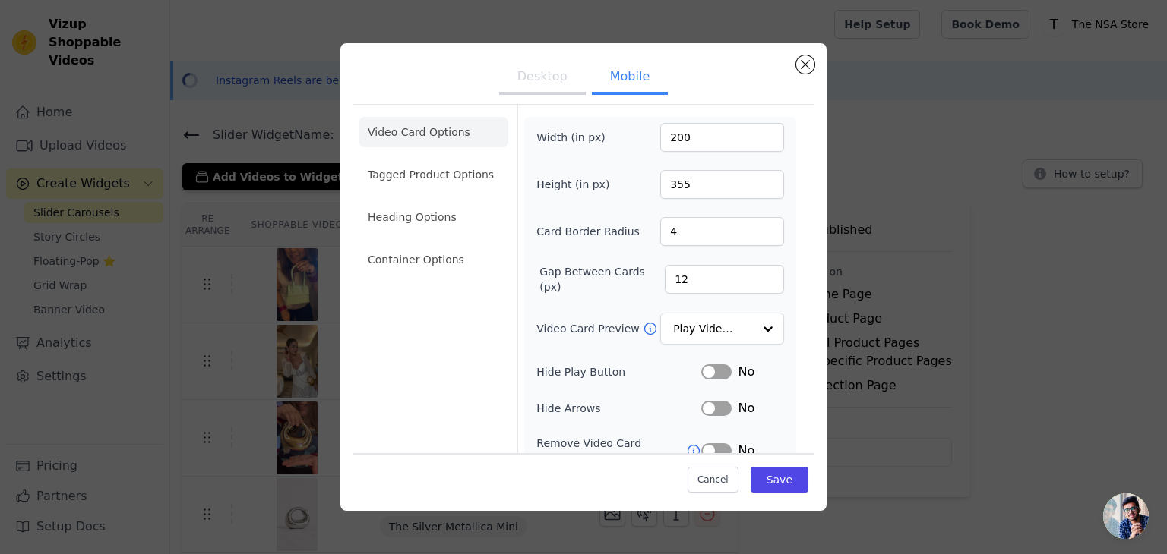
scroll to position [155, 0]
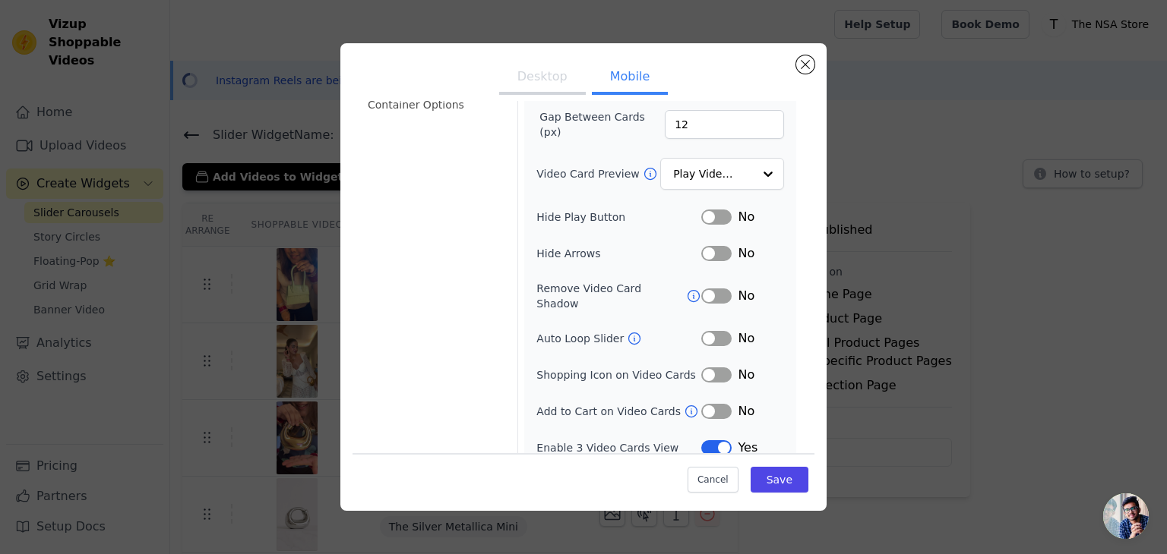
click at [704, 441] on button "Label" at bounding box center [716, 448] width 30 height 15
click at [717, 404] on button "Label" at bounding box center [716, 411] width 30 height 15
click at [711, 366] on div "No" at bounding box center [742, 375] width 83 height 18
click at [711, 368] on button "Label" at bounding box center [716, 375] width 30 height 15
click at [717, 331] on button "Label" at bounding box center [716, 338] width 30 height 15
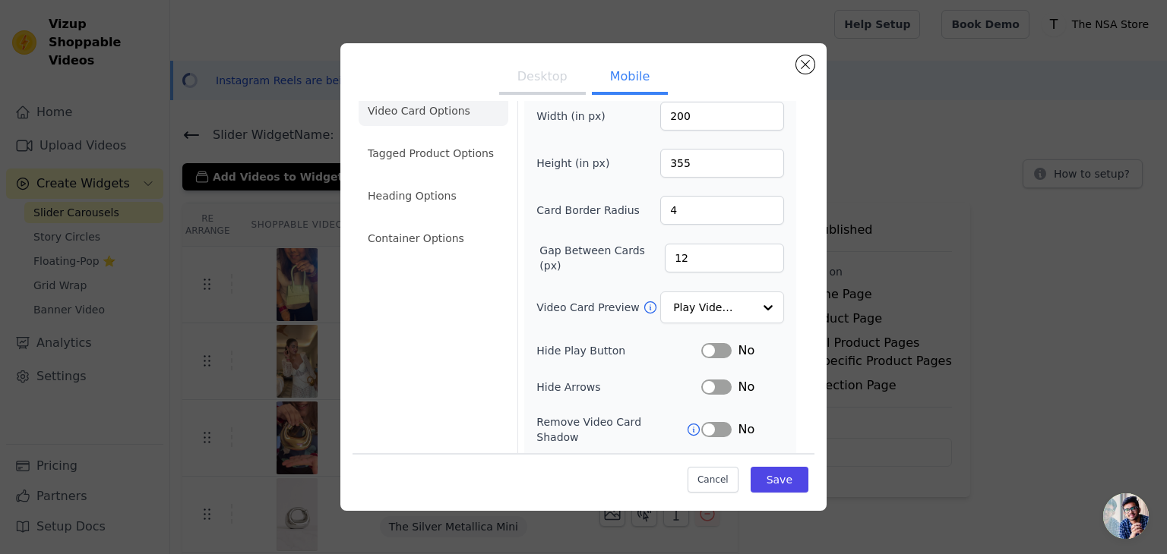
scroll to position [0, 0]
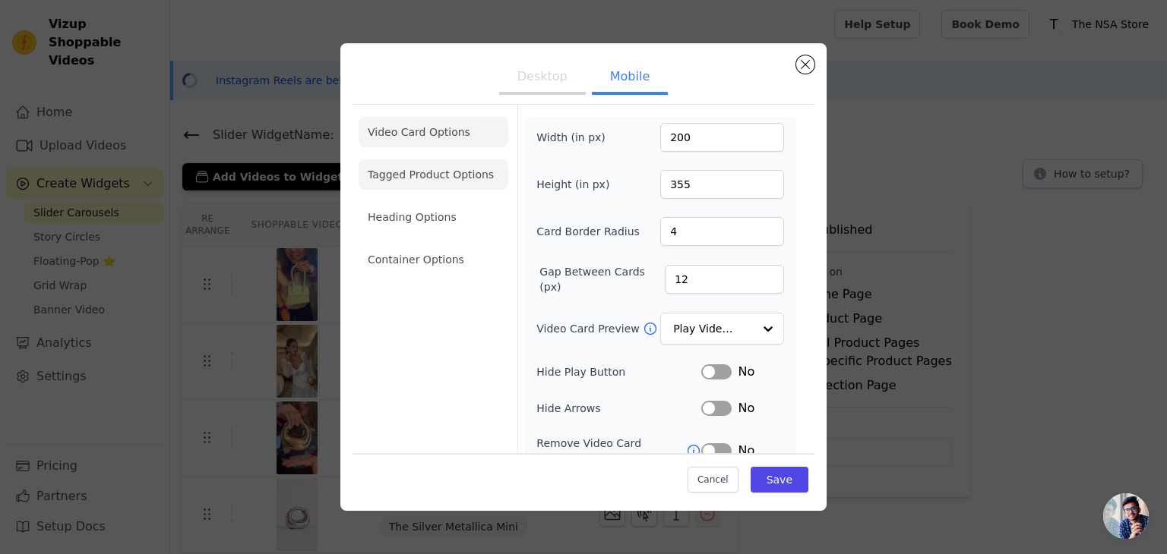
click at [437, 177] on li "Tagged Product Options" at bounding box center [433, 174] width 150 height 30
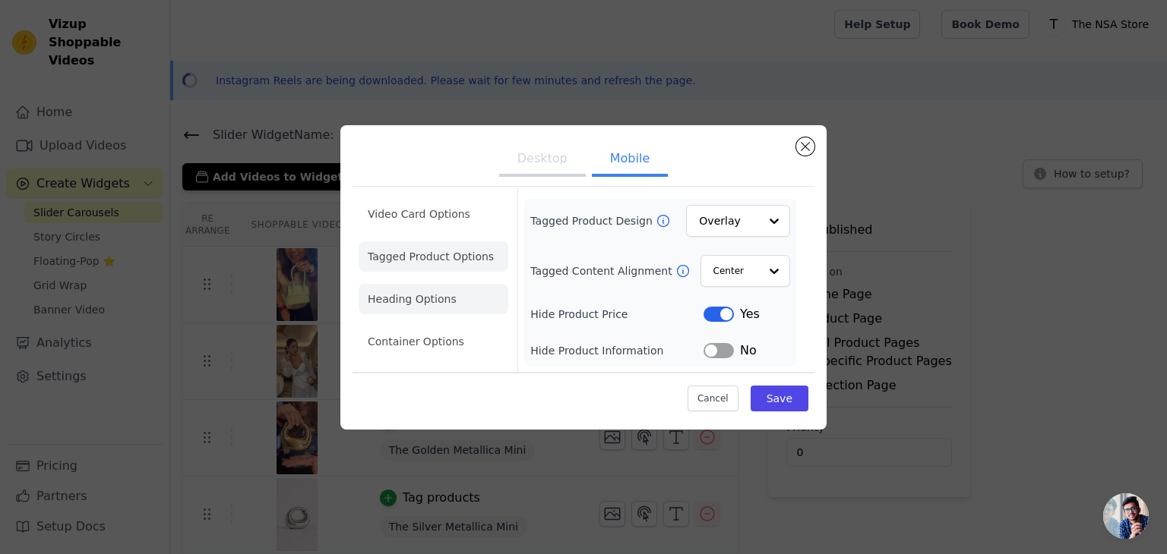
click at [413, 297] on li "Heading Options" at bounding box center [433, 299] width 150 height 30
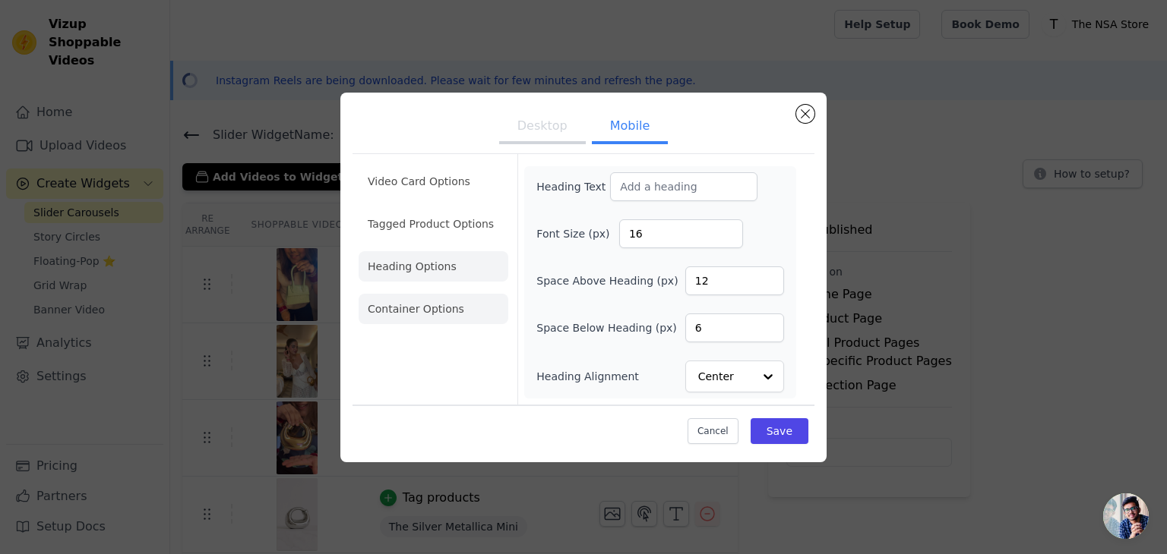
click at [412, 316] on li "Container Options" at bounding box center [433, 309] width 150 height 30
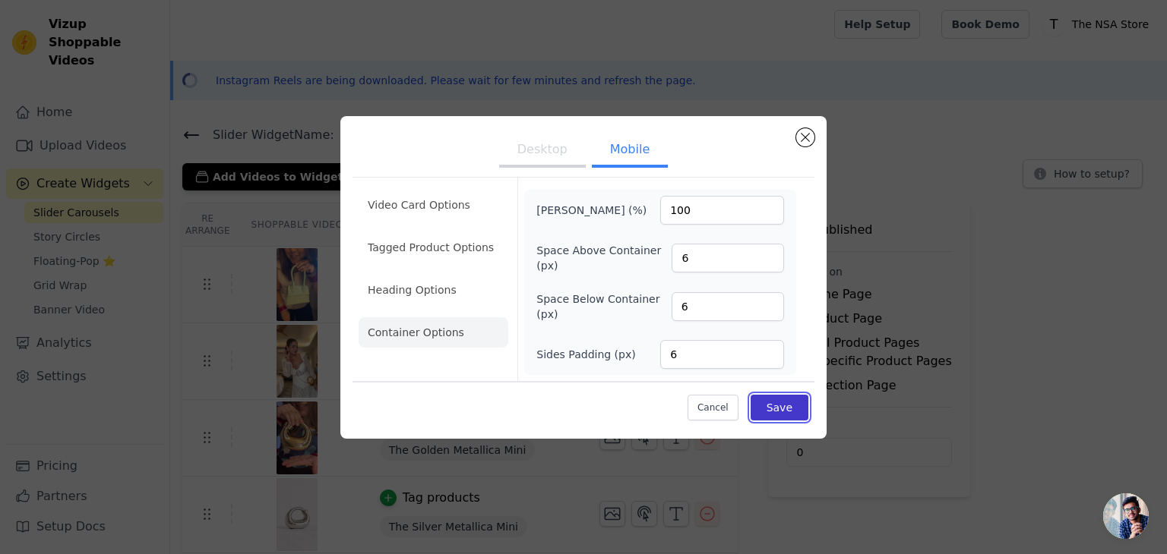
click at [763, 411] on button "Save" at bounding box center [779, 408] width 58 height 26
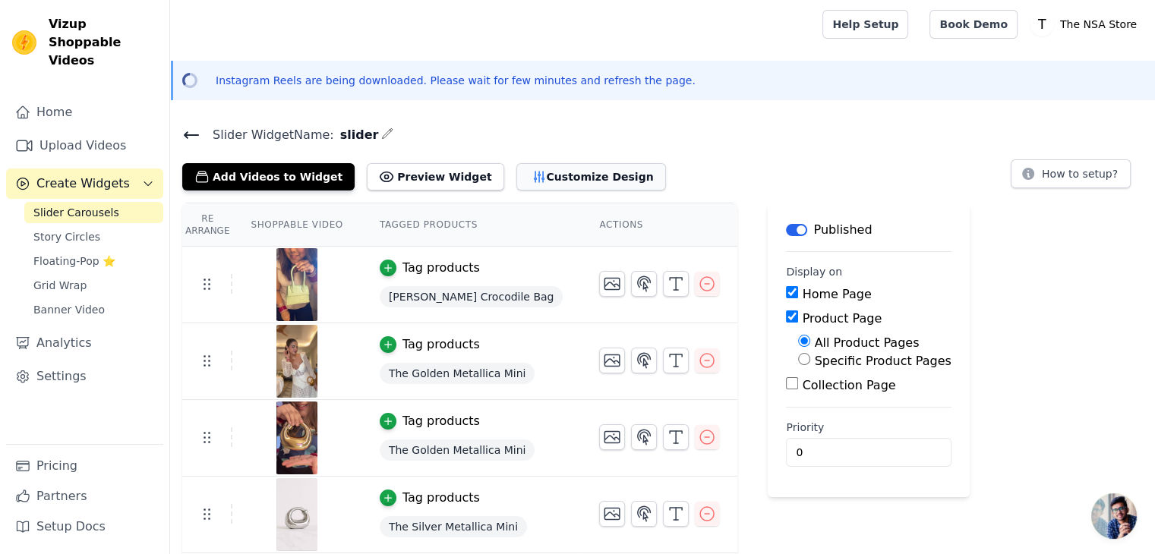
click at [523, 177] on button "Customize Design" at bounding box center [591, 176] width 150 height 27
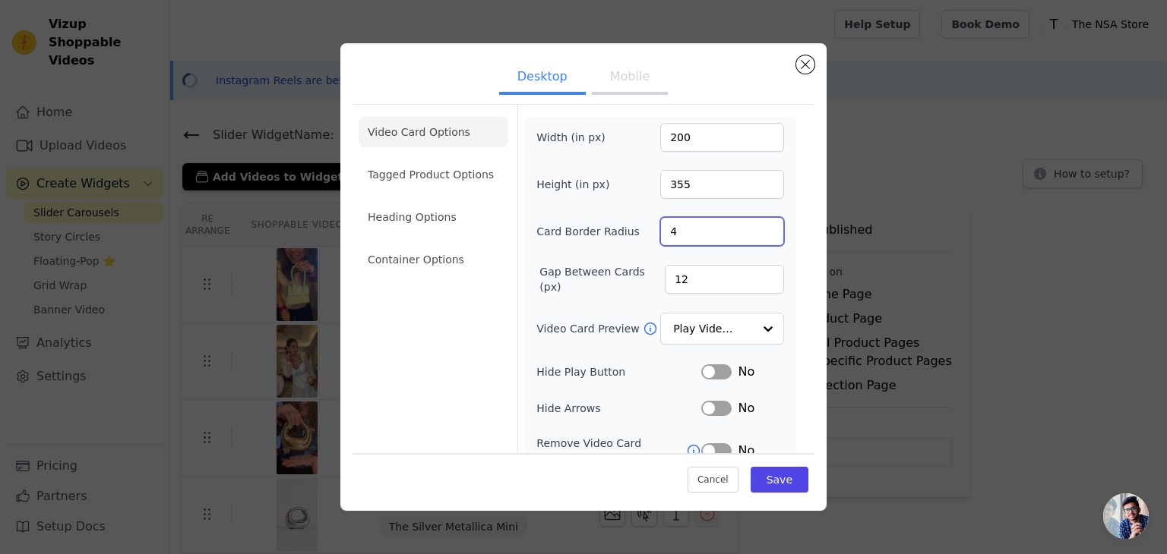
click at [690, 234] on input "4" at bounding box center [722, 231] width 124 height 29
click at [690, 145] on input "200" at bounding box center [722, 137] width 124 height 29
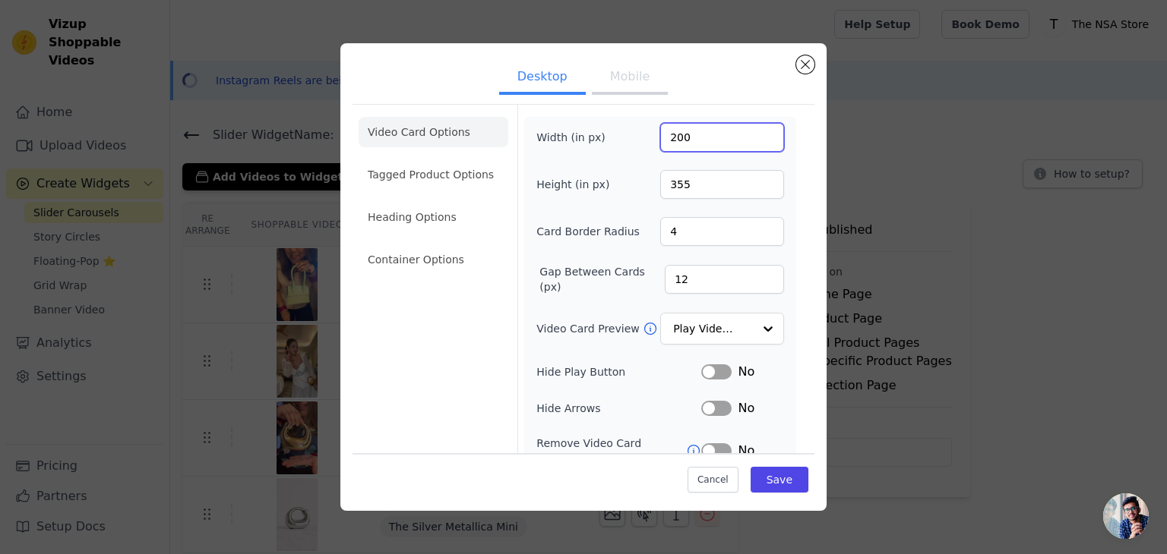
click at [690, 145] on input "200" at bounding box center [722, 137] width 124 height 29
type input "300"
click at [691, 192] on input "355" at bounding box center [722, 184] width 124 height 29
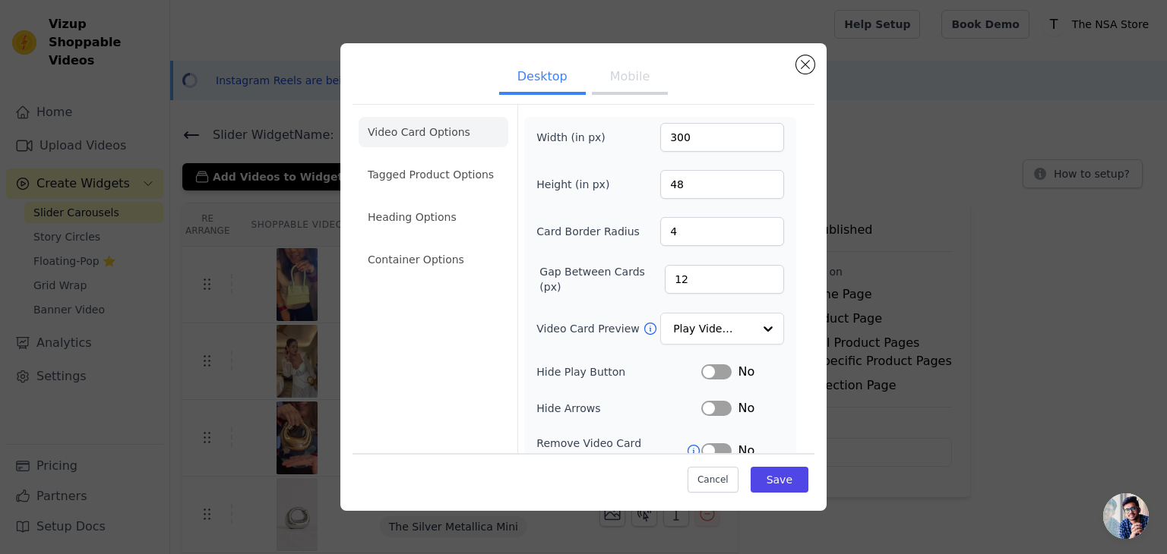
click at [785, 168] on form "Width (in px) 300 Height (in px) 48 Card Border Radius 4 Gap Between Cards (px)…" at bounding box center [659, 346] width 285 height 483
click at [693, 183] on input "48" at bounding box center [722, 184] width 124 height 29
click at [693, 183] on input "480" at bounding box center [722, 184] width 124 height 29
type input "480"
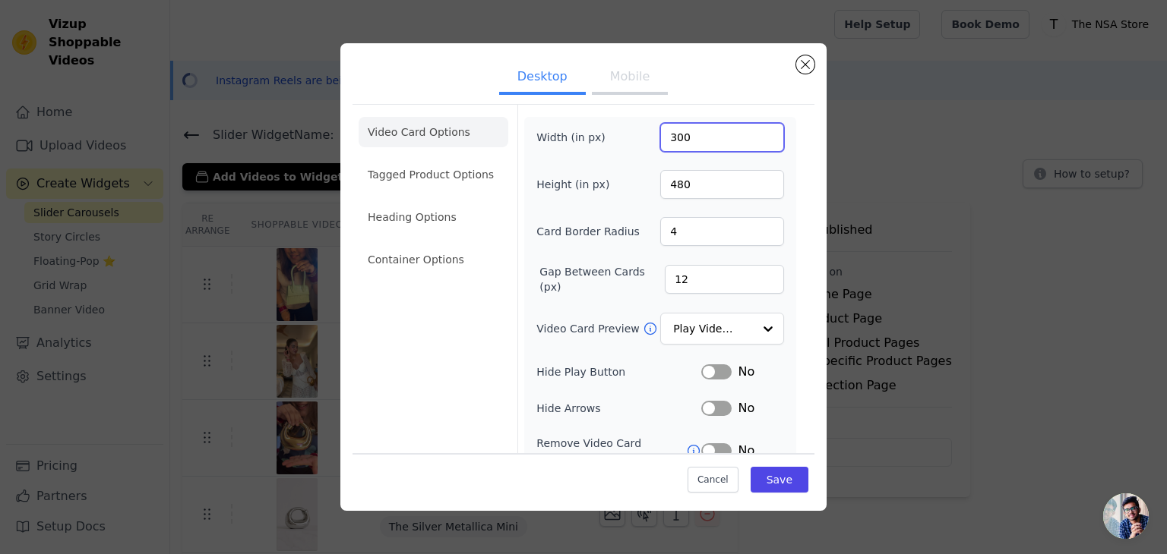
click at [759, 147] on input "300" at bounding box center [722, 137] width 124 height 29
click at [733, 141] on input "300" at bounding box center [722, 137] width 124 height 29
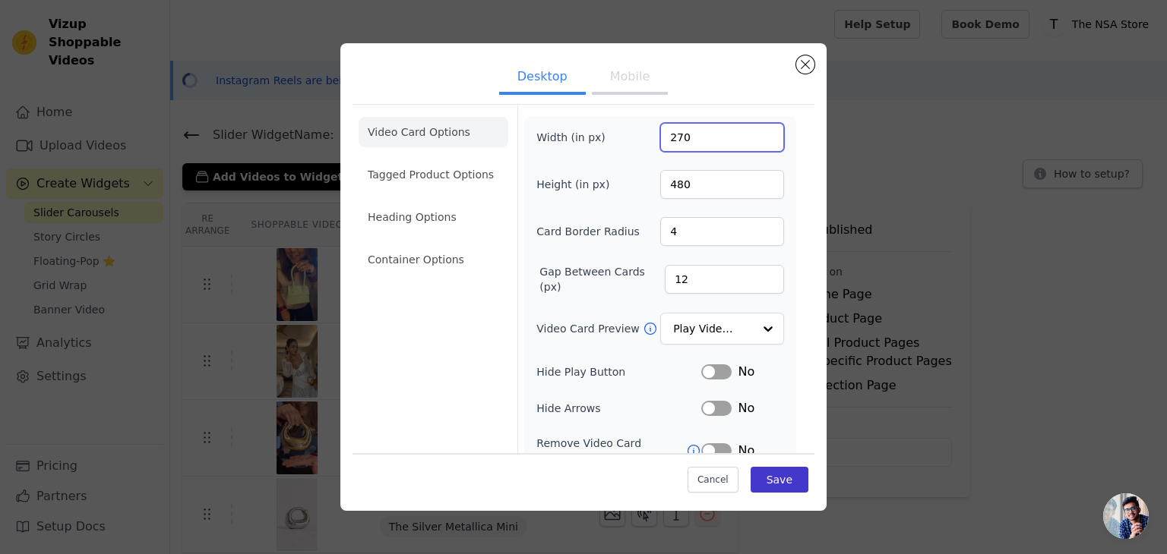
type input "270"
click at [770, 477] on button "Save" at bounding box center [779, 480] width 58 height 26
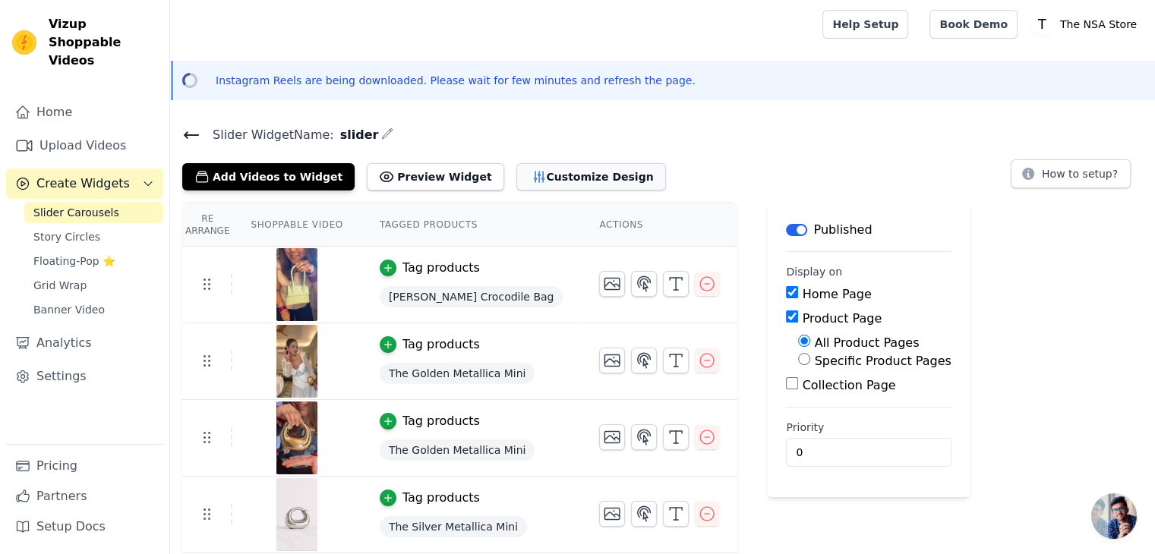
click at [559, 178] on button "Customize Design" at bounding box center [591, 176] width 150 height 27
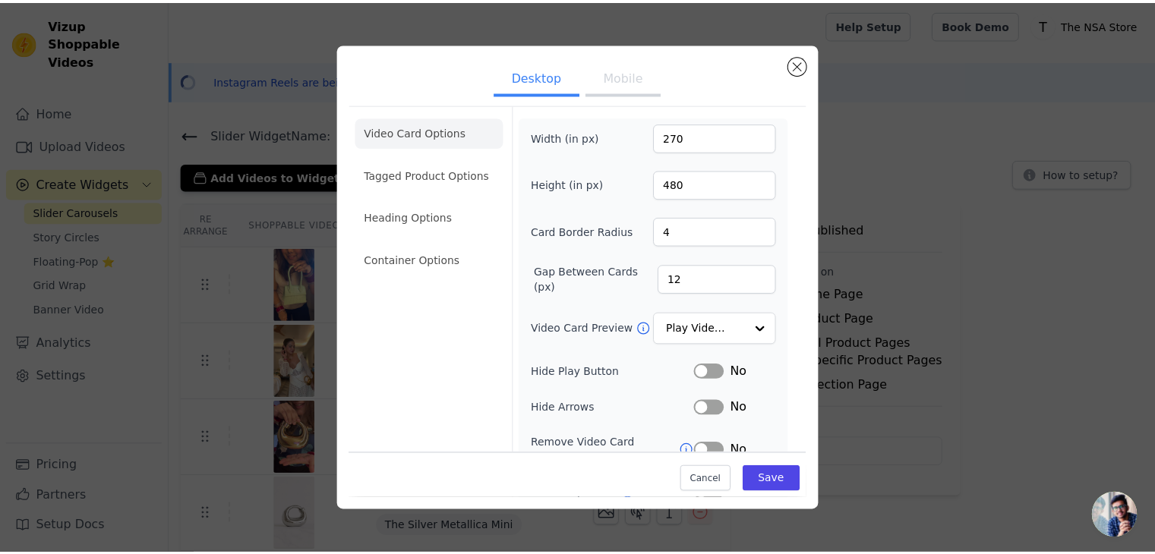
scroll to position [118, 0]
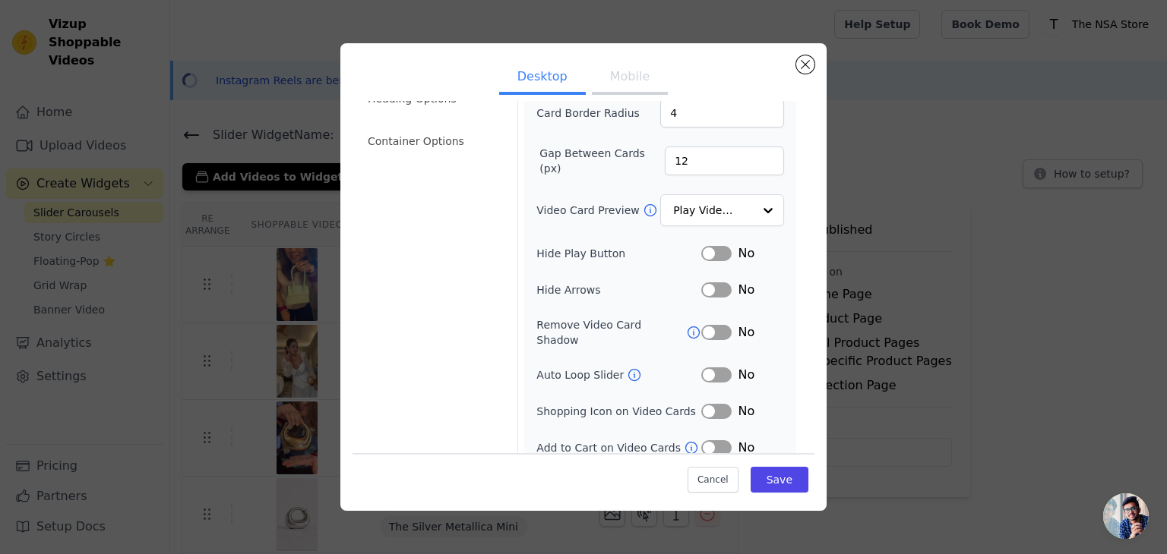
click at [718, 441] on button "Label" at bounding box center [716, 448] width 30 height 15
click at [709, 404] on button "Label" at bounding box center [716, 411] width 30 height 15
click at [775, 479] on button "Save" at bounding box center [779, 480] width 58 height 26
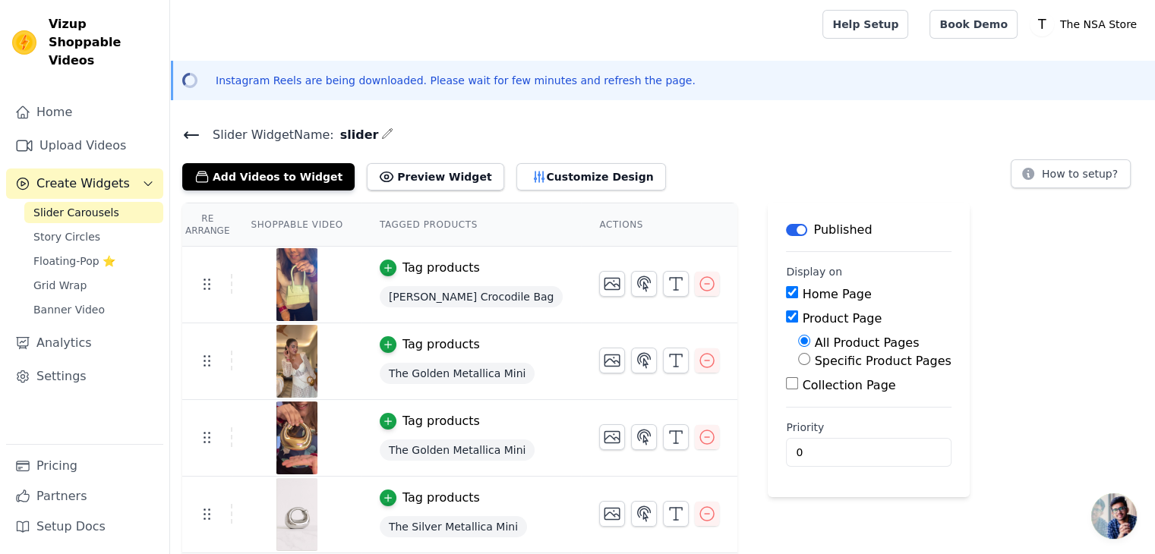
scroll to position [74, 0]
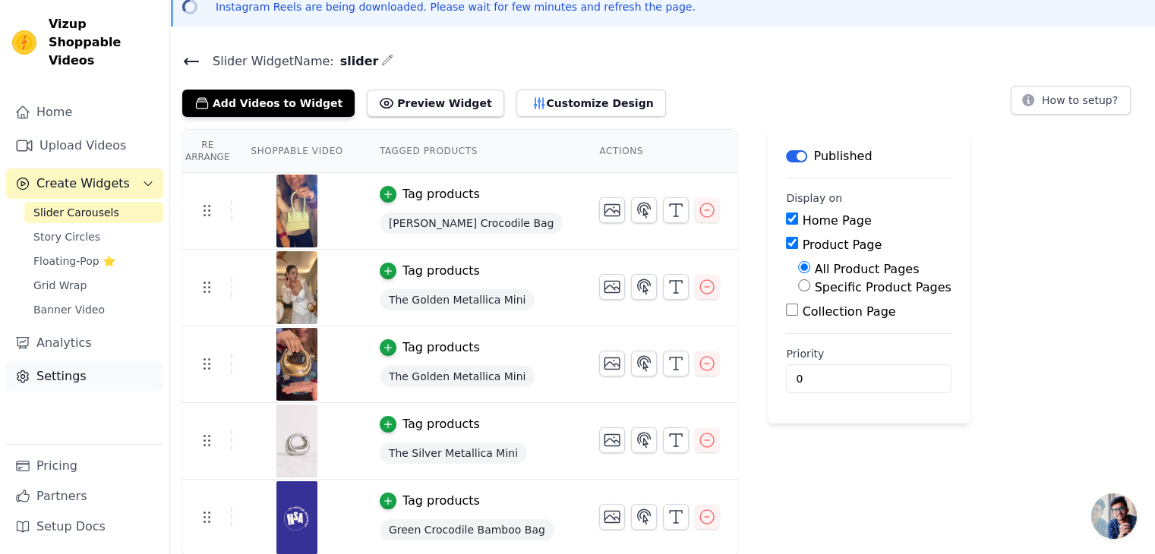
click at [74, 362] on link "Settings" at bounding box center [84, 377] width 157 height 30
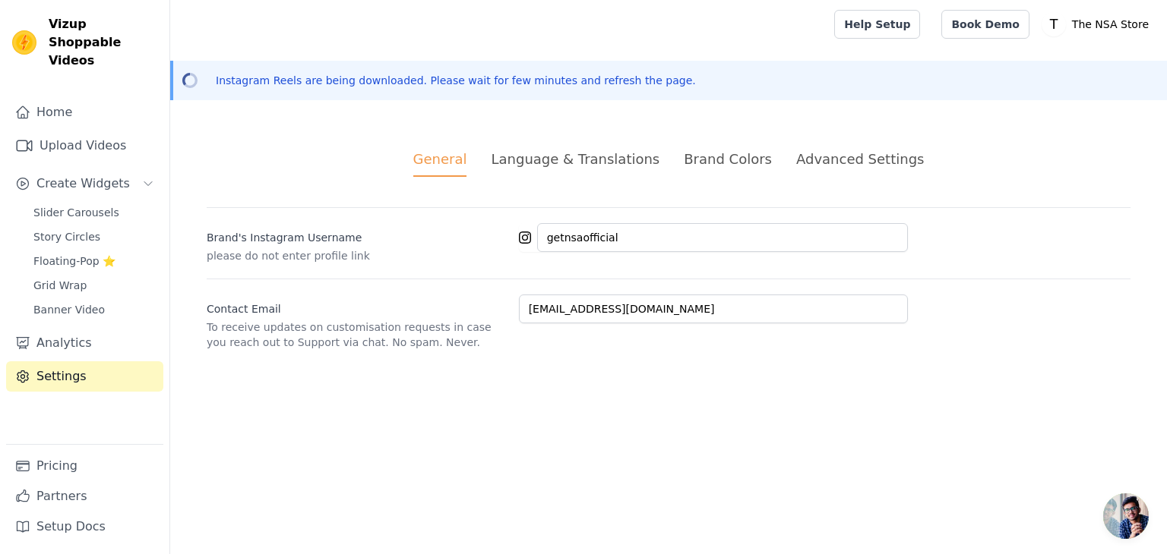
click at [746, 165] on div "Brand Colors" at bounding box center [728, 159] width 88 height 21
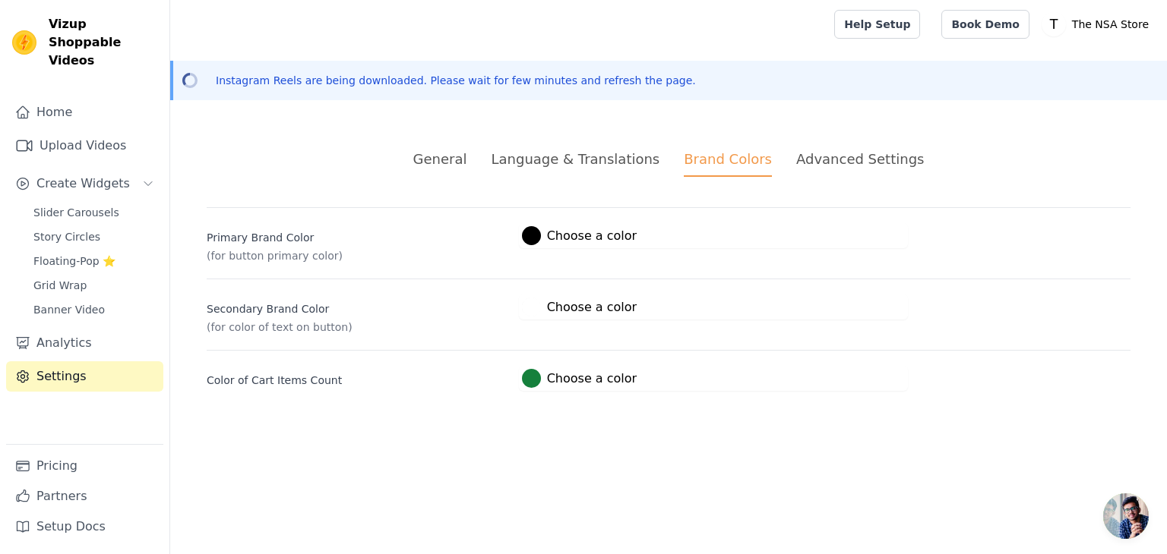
click at [542, 232] on label "#000000 Choose a color" at bounding box center [579, 235] width 115 height 19
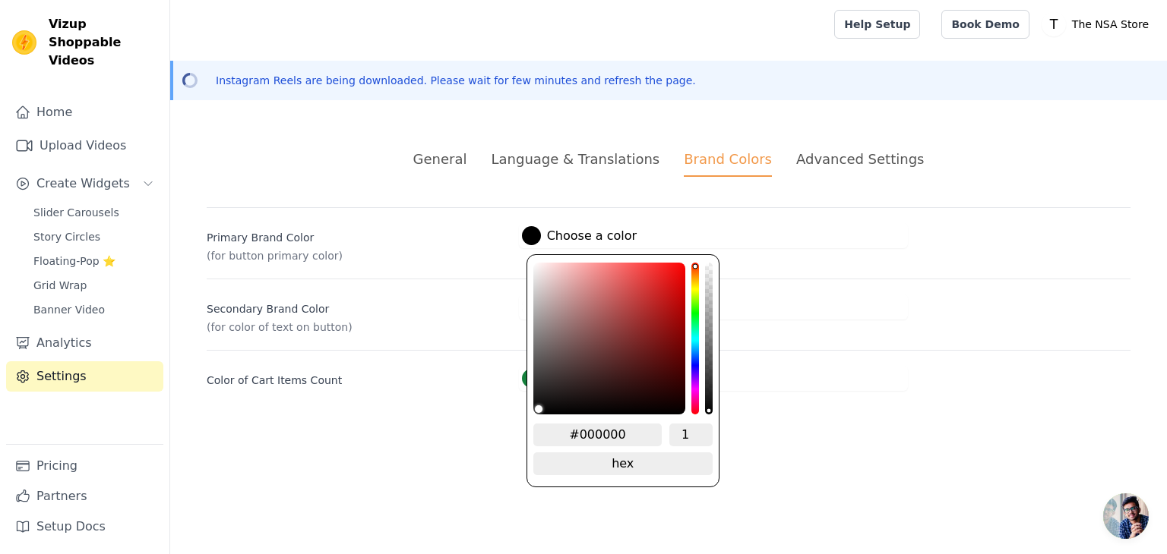
click at [608, 424] on input "#000000" at bounding box center [597, 435] width 129 height 23
paste input "3B38A"
type input "#3b38a0"
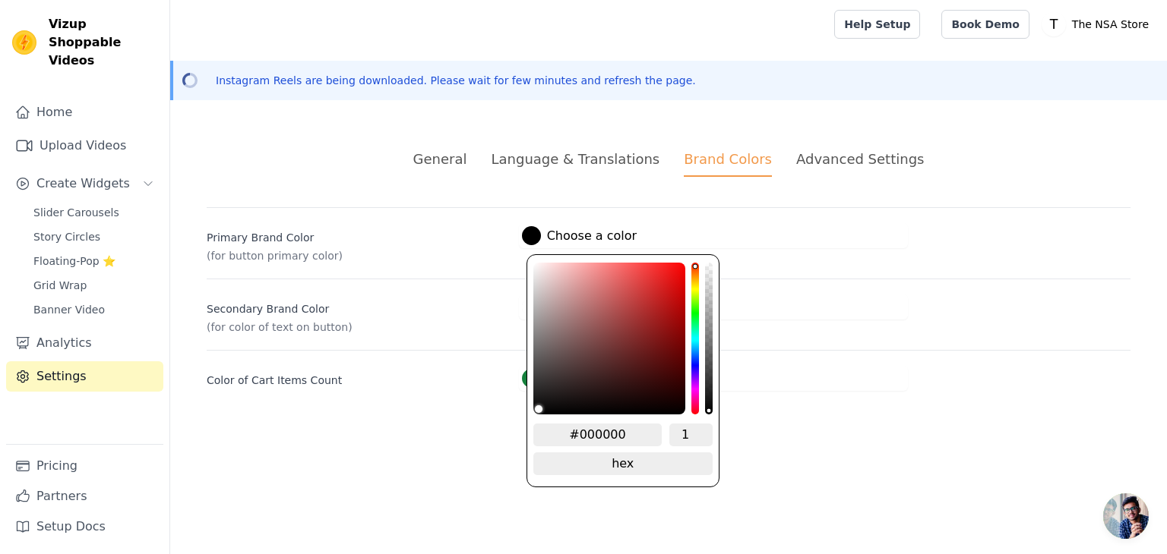
type input "#3B38A0"
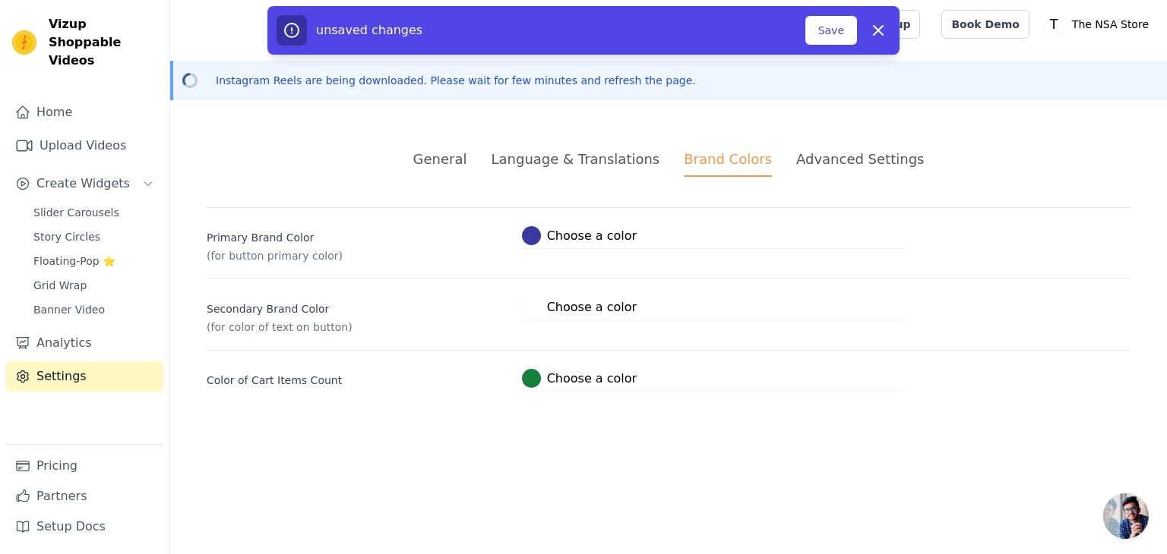
click at [837, 387] on div "#15803c Choose a color #15803c 1 hex change to rgb" at bounding box center [713, 378] width 389 height 25
click at [829, 28] on button "Save" at bounding box center [831, 30] width 52 height 29
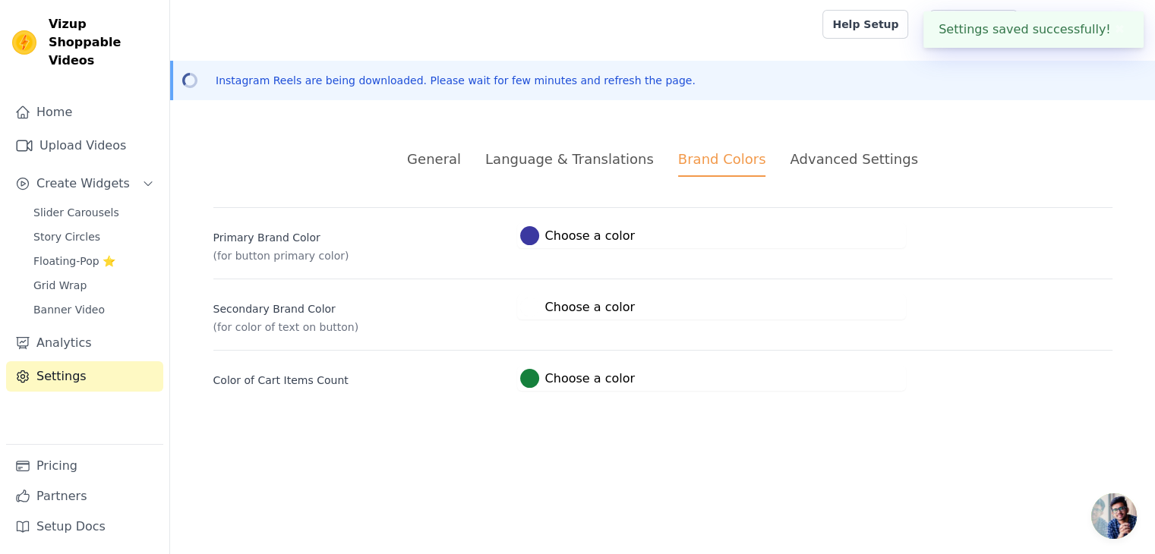
click at [535, 378] on div at bounding box center [529, 378] width 19 height 19
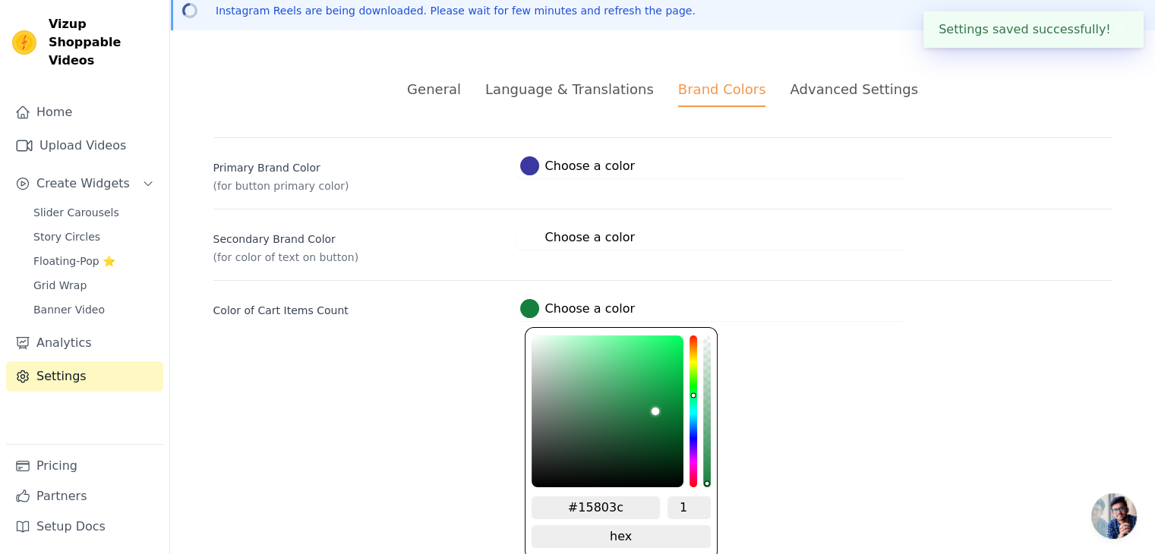
scroll to position [70, 0]
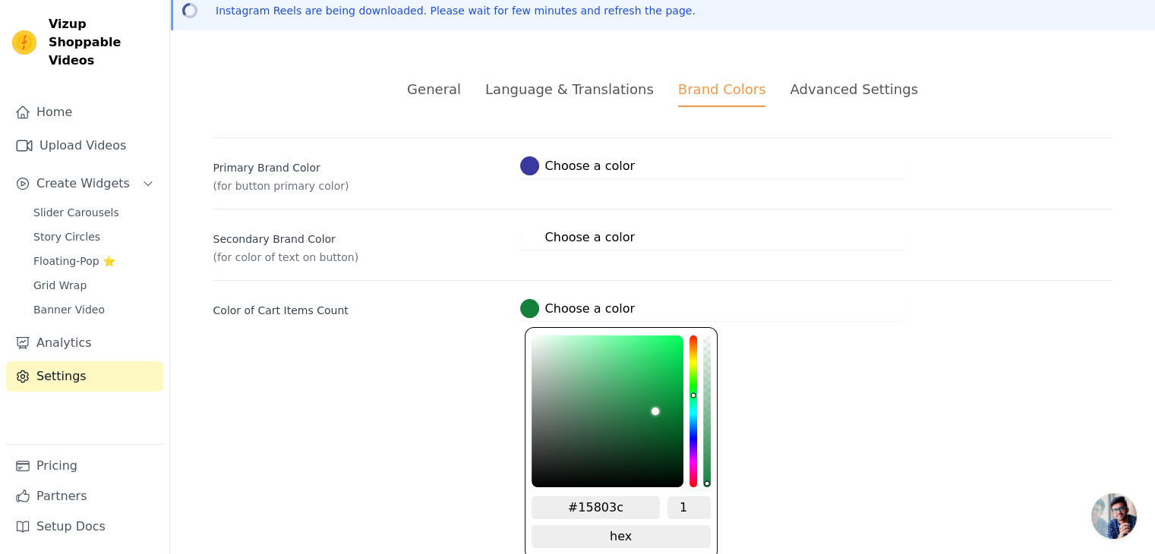
click at [633, 500] on input "#15803c" at bounding box center [596, 508] width 129 height 23
paste input "3B38A0"
type input "#3b38a0"
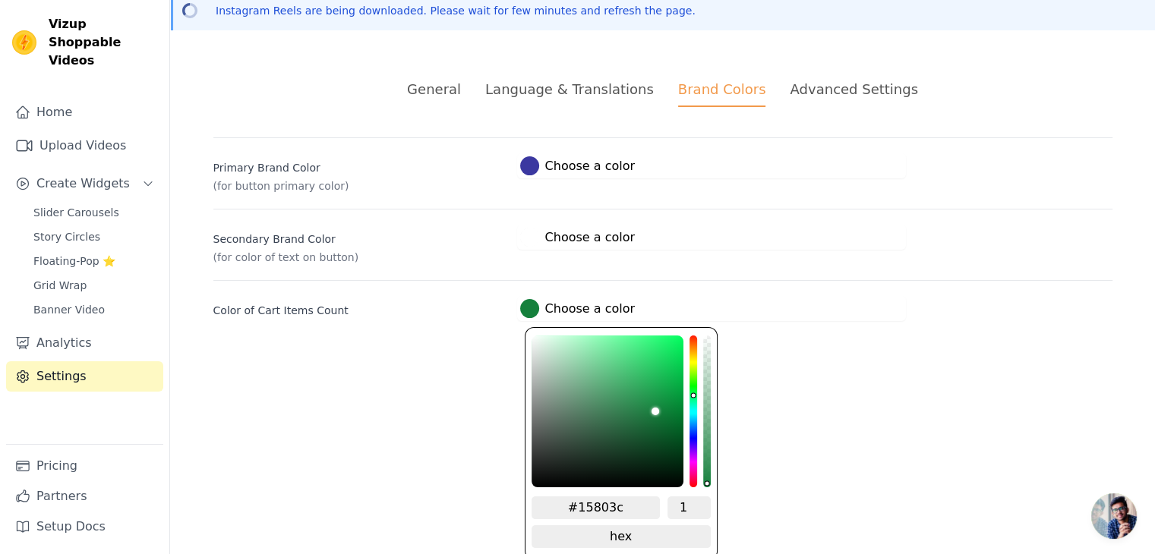
type input "#3B38A0"
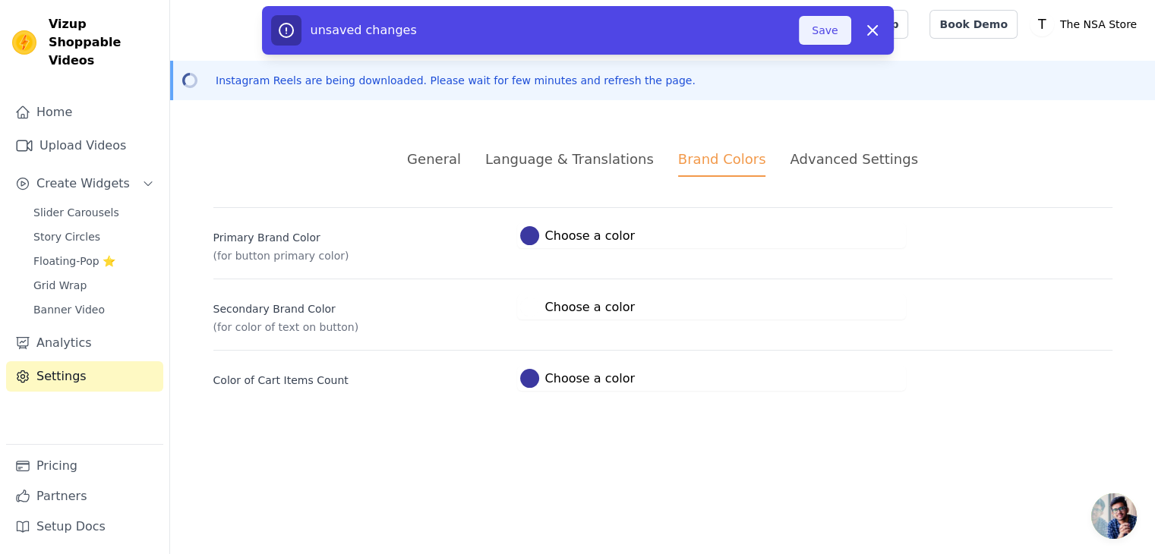
scroll to position [0, 0]
click at [824, 34] on button "Save" at bounding box center [831, 30] width 52 height 29
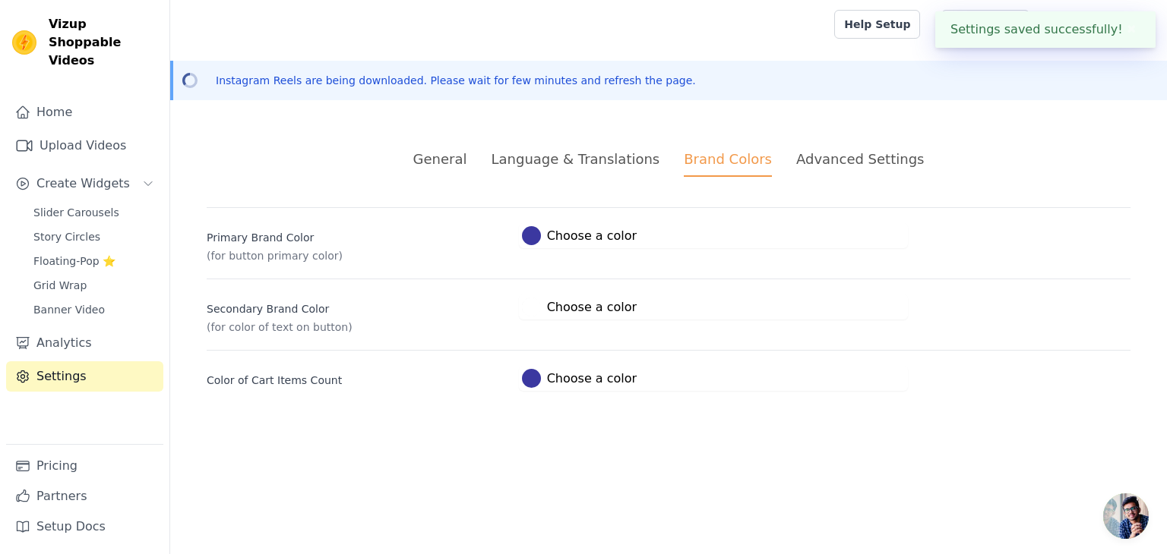
click at [832, 156] on div "Advanced Settings" at bounding box center [860, 159] width 128 height 21
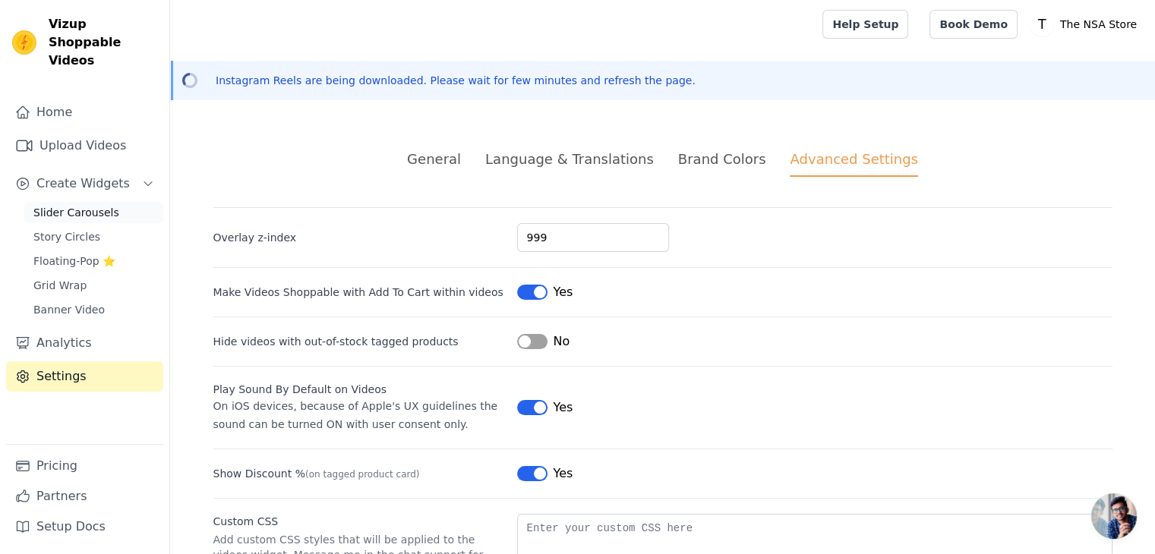
click at [88, 205] on span "Slider Carousels" at bounding box center [76, 212] width 86 height 15
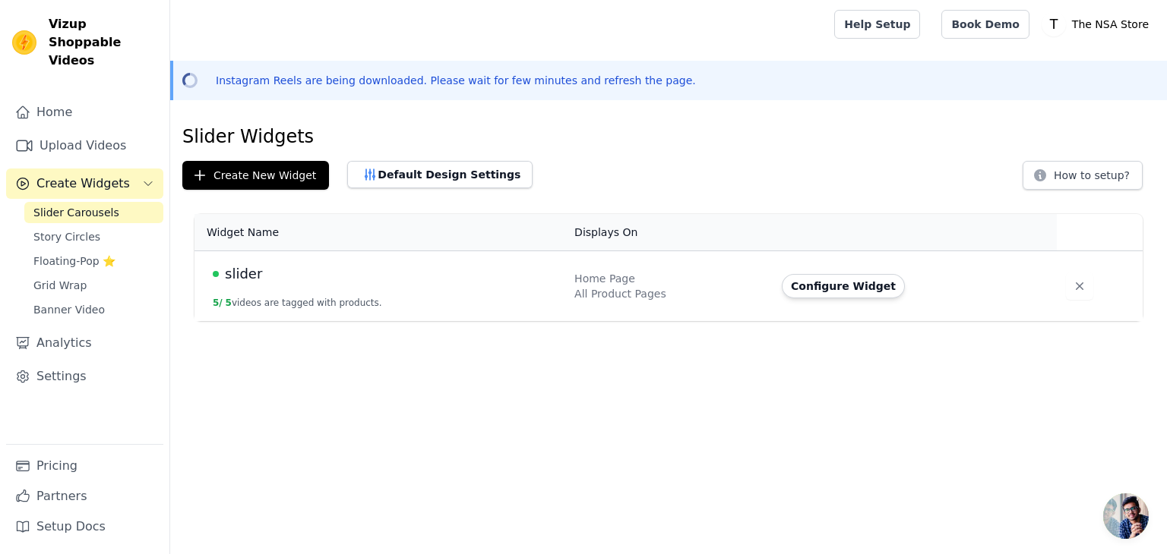
click at [252, 273] on span "slider" at bounding box center [243, 274] width 37 height 21
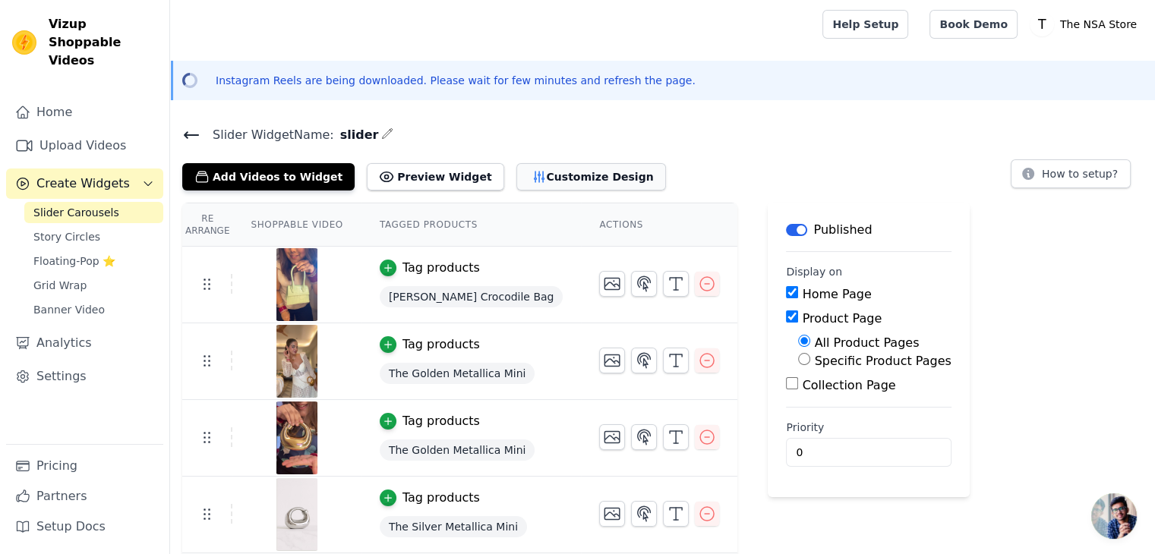
click at [520, 183] on button "Customize Design" at bounding box center [591, 176] width 150 height 27
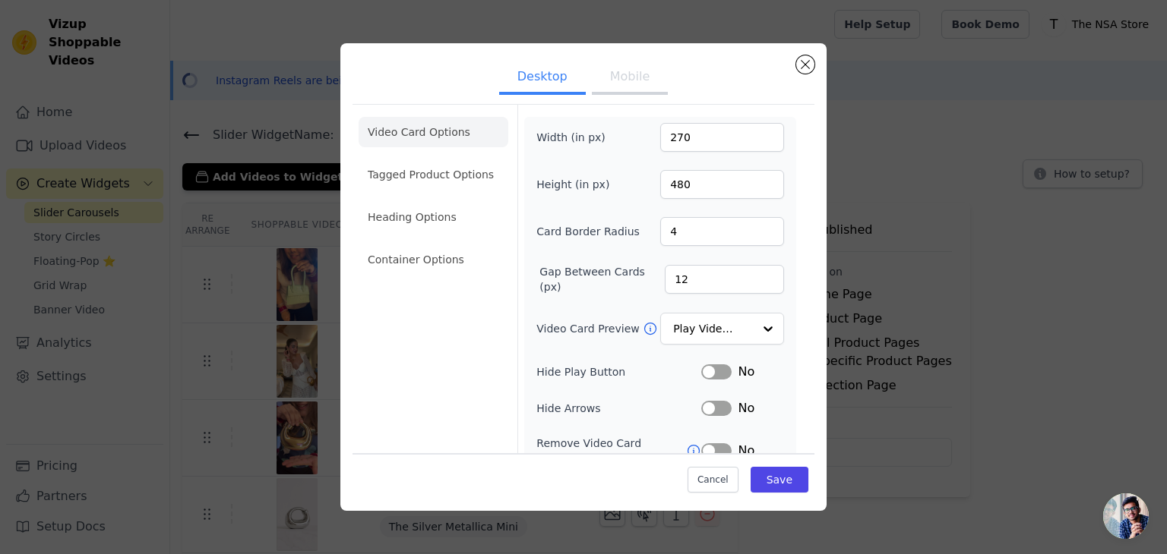
click at [624, 71] on button "Mobile" at bounding box center [630, 78] width 76 height 33
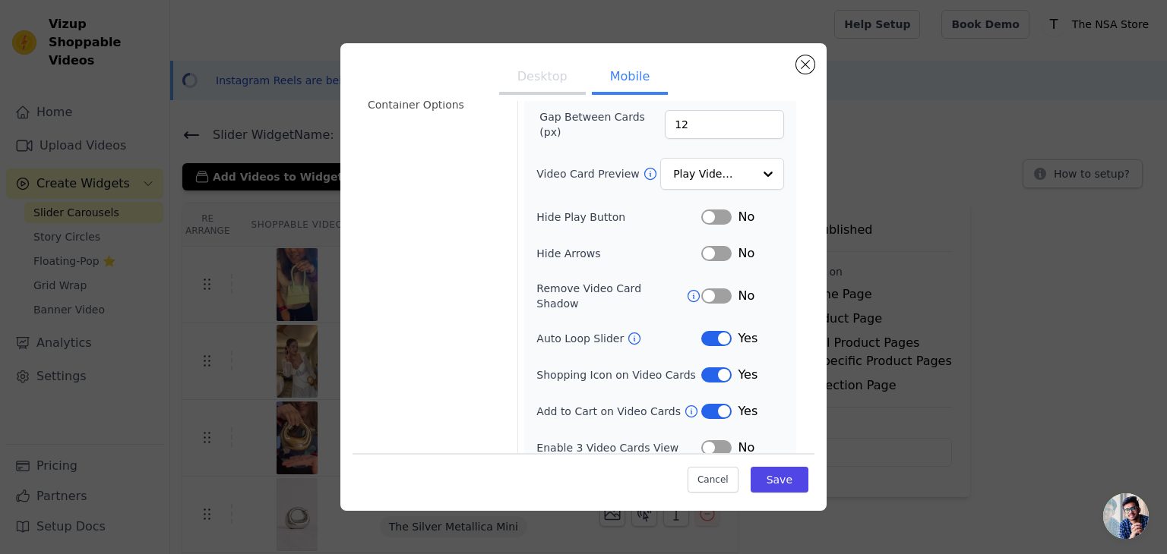
click at [714, 441] on button "Label" at bounding box center [716, 448] width 30 height 15
click at [701, 441] on button "Label" at bounding box center [716, 448] width 30 height 15
click at [703, 331] on button "Label" at bounding box center [716, 338] width 30 height 15
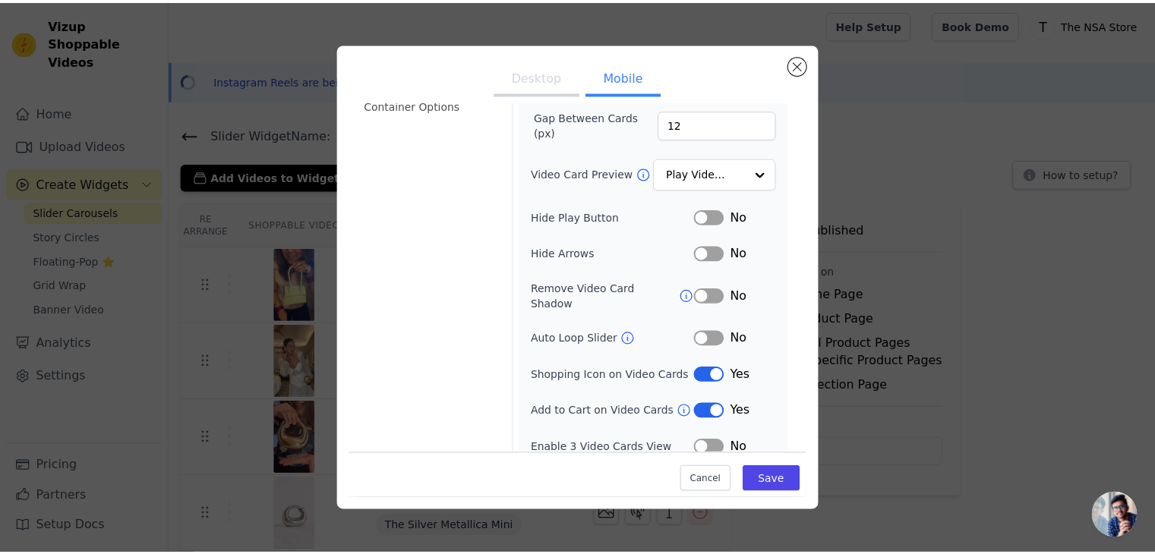
scroll to position [0, 0]
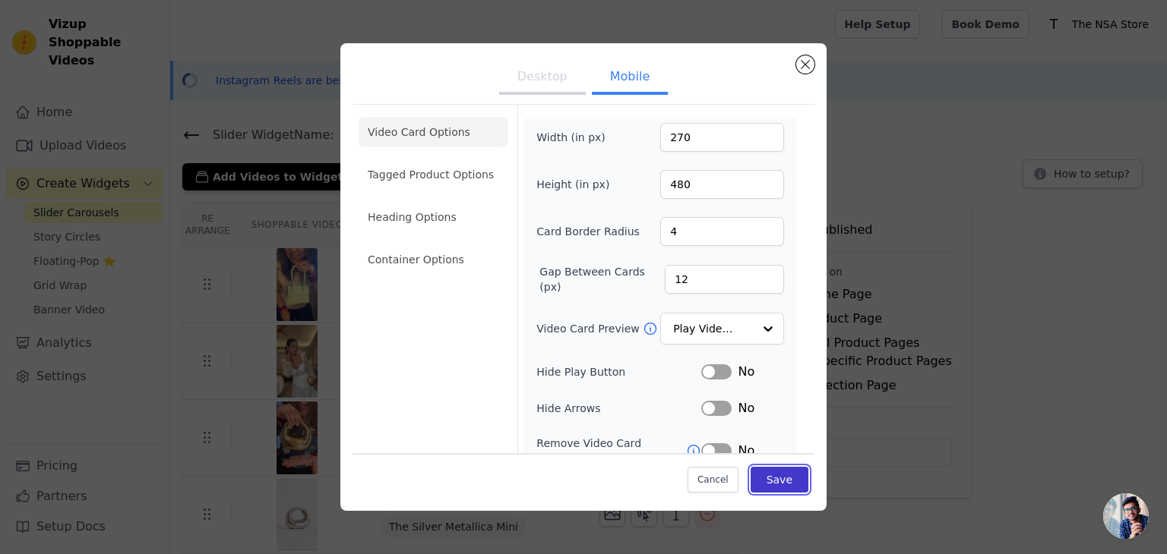
click at [754, 477] on button "Save" at bounding box center [779, 480] width 58 height 26
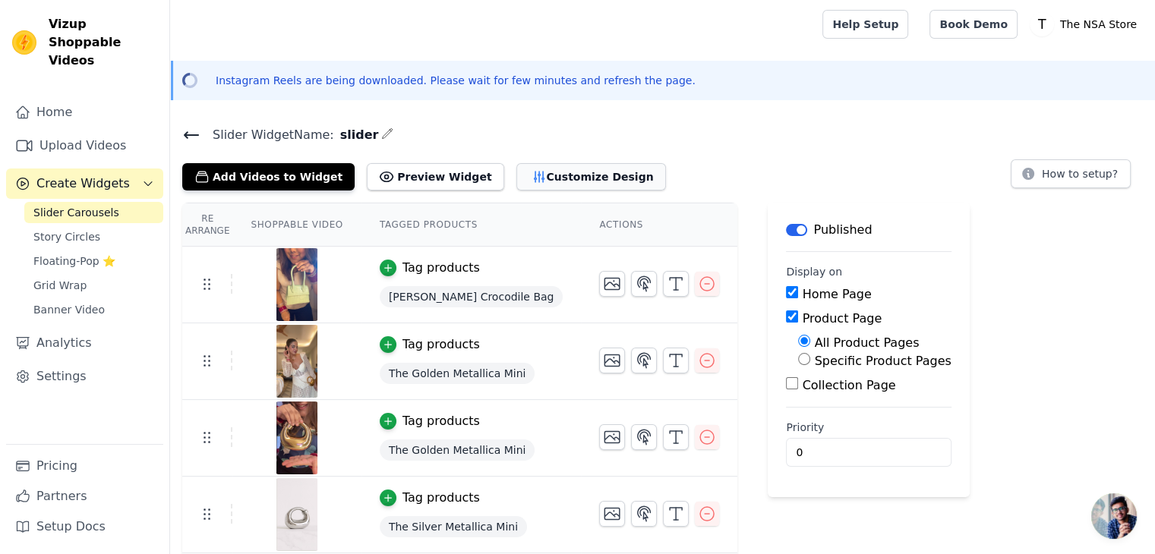
click at [552, 184] on button "Customize Design" at bounding box center [591, 176] width 150 height 27
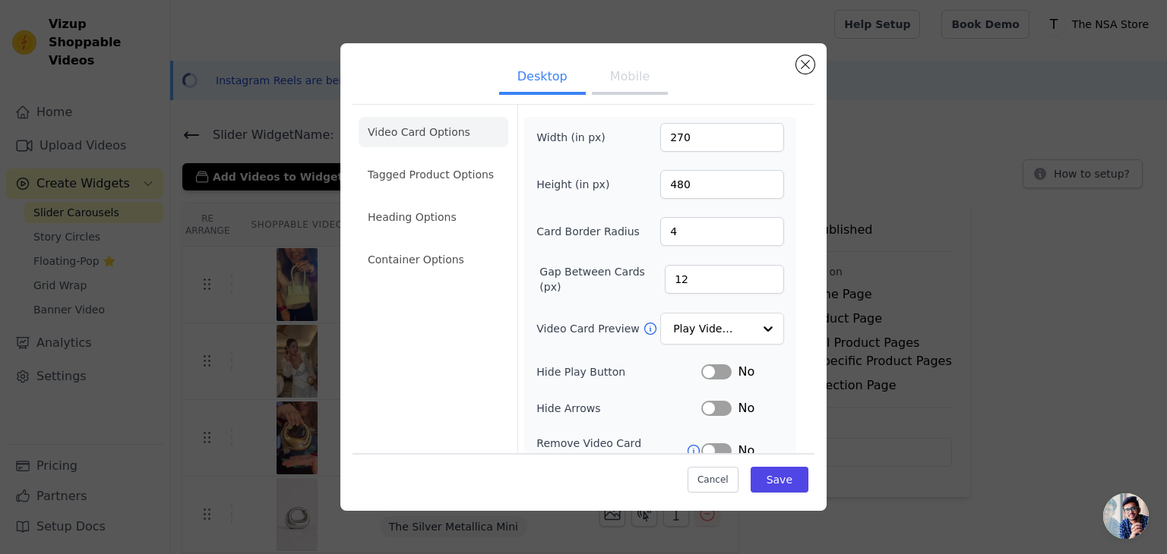
click at [611, 88] on button "Mobile" at bounding box center [630, 78] width 76 height 33
click at [680, 142] on input "270" at bounding box center [722, 137] width 124 height 29
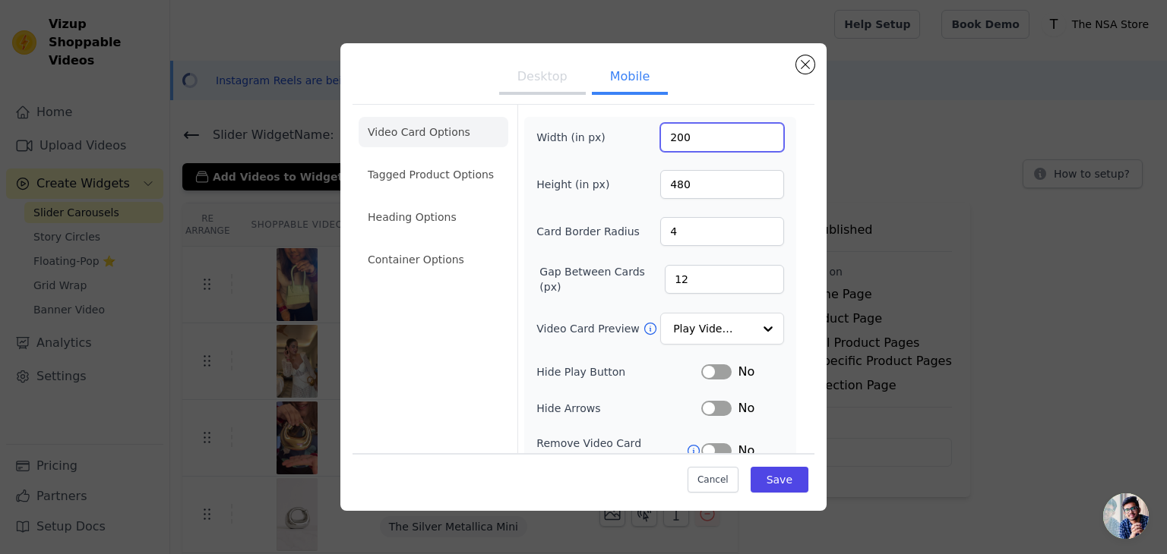
type input "200"
click at [681, 181] on input "480" at bounding box center [722, 184] width 124 height 29
type input "355"
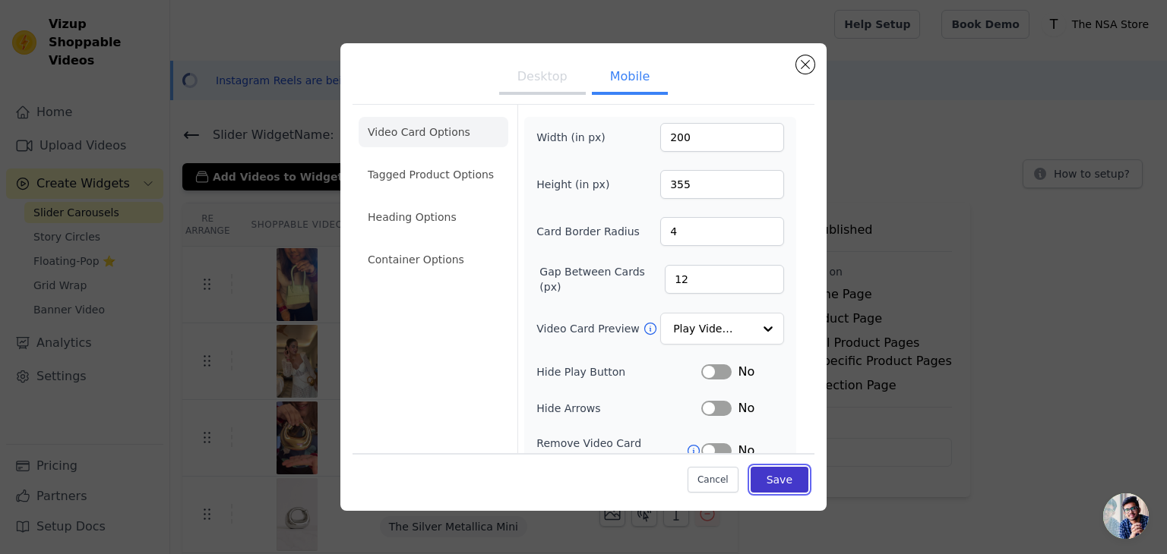
click at [769, 481] on button "Save" at bounding box center [779, 480] width 58 height 26
